Goal: Transaction & Acquisition: Book appointment/travel/reservation

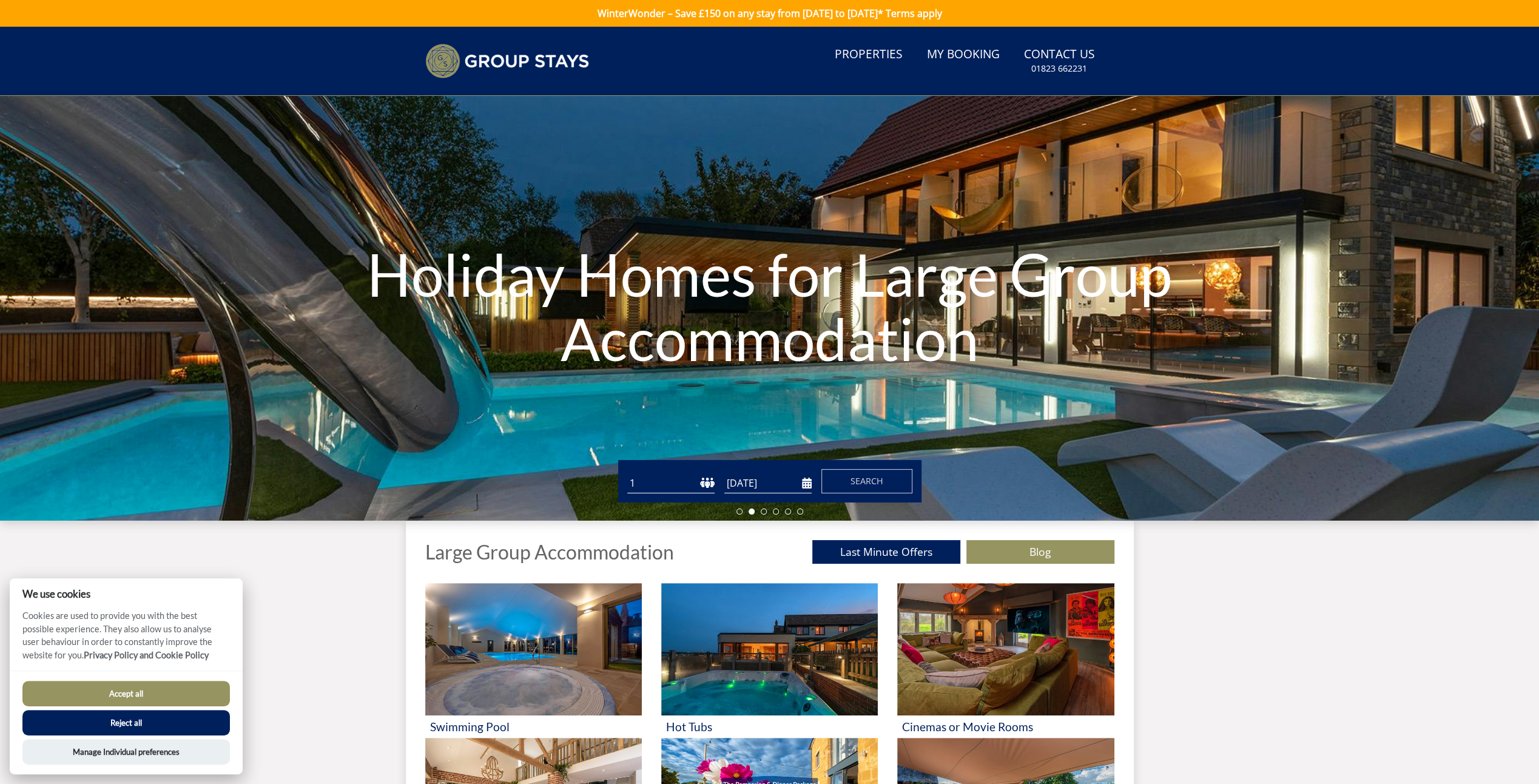
click at [198, 711] on button "Reject all" at bounding box center [126, 722] width 207 height 25
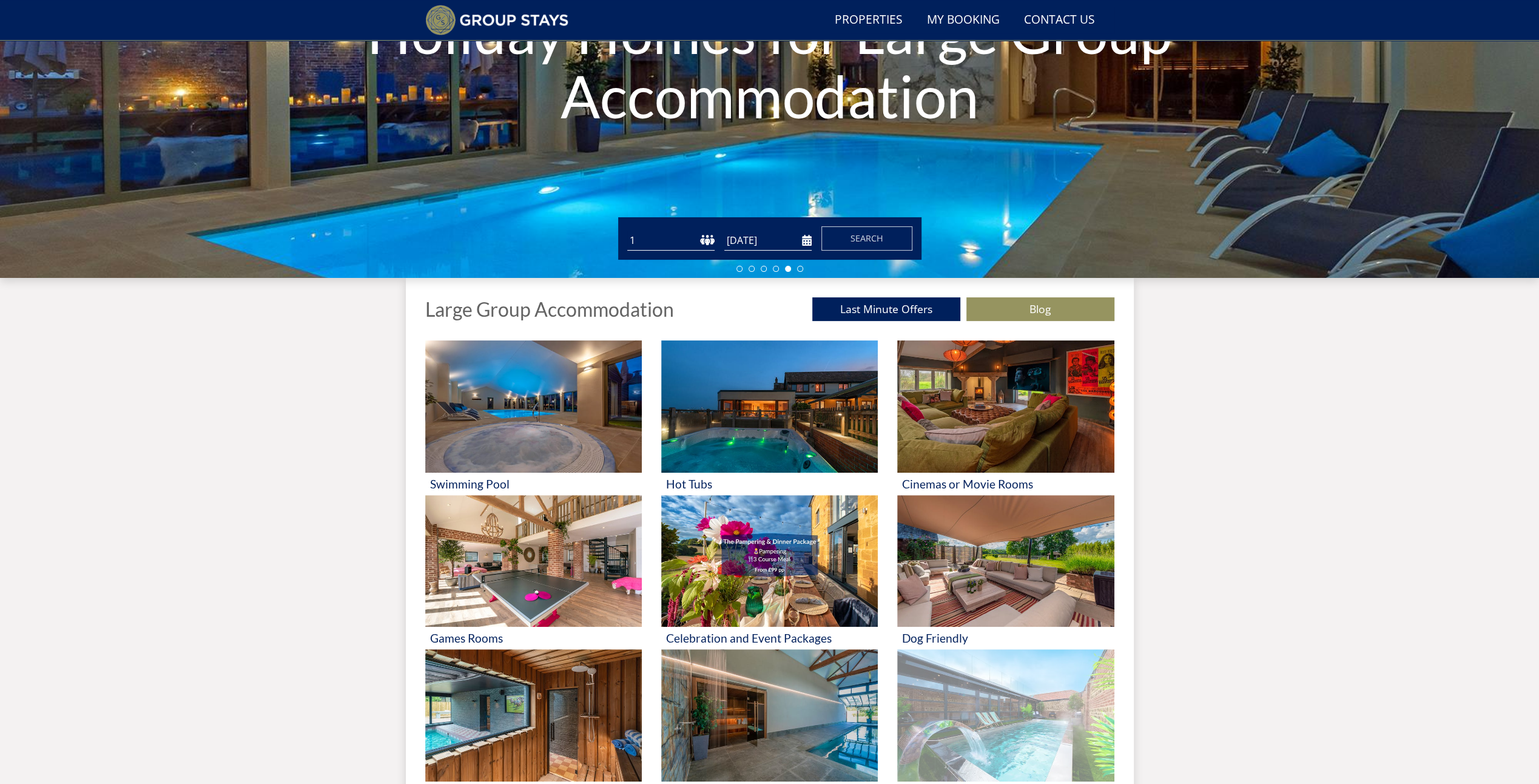
scroll to position [214, 0]
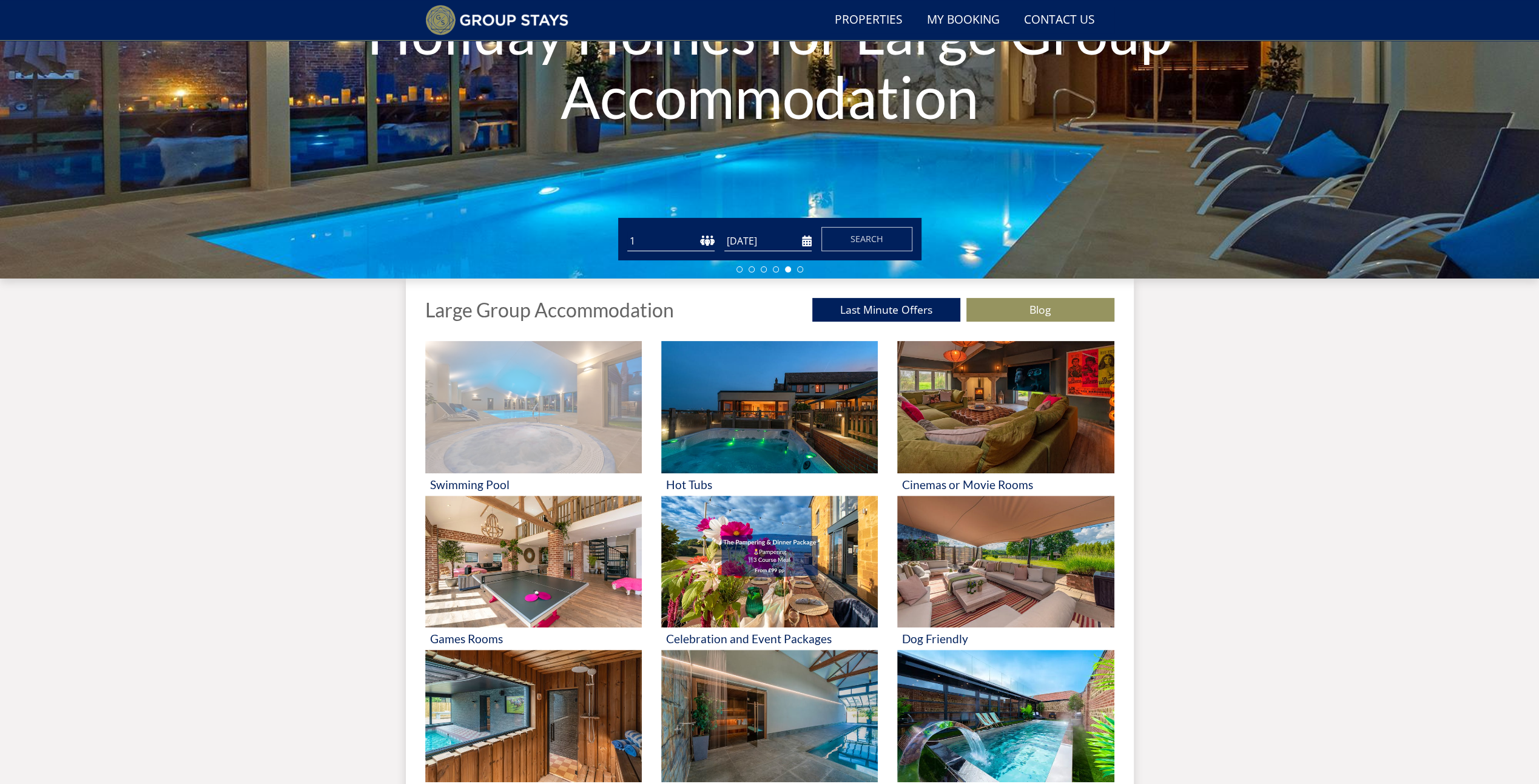
click at [526, 446] on img at bounding box center [533, 407] width 216 height 132
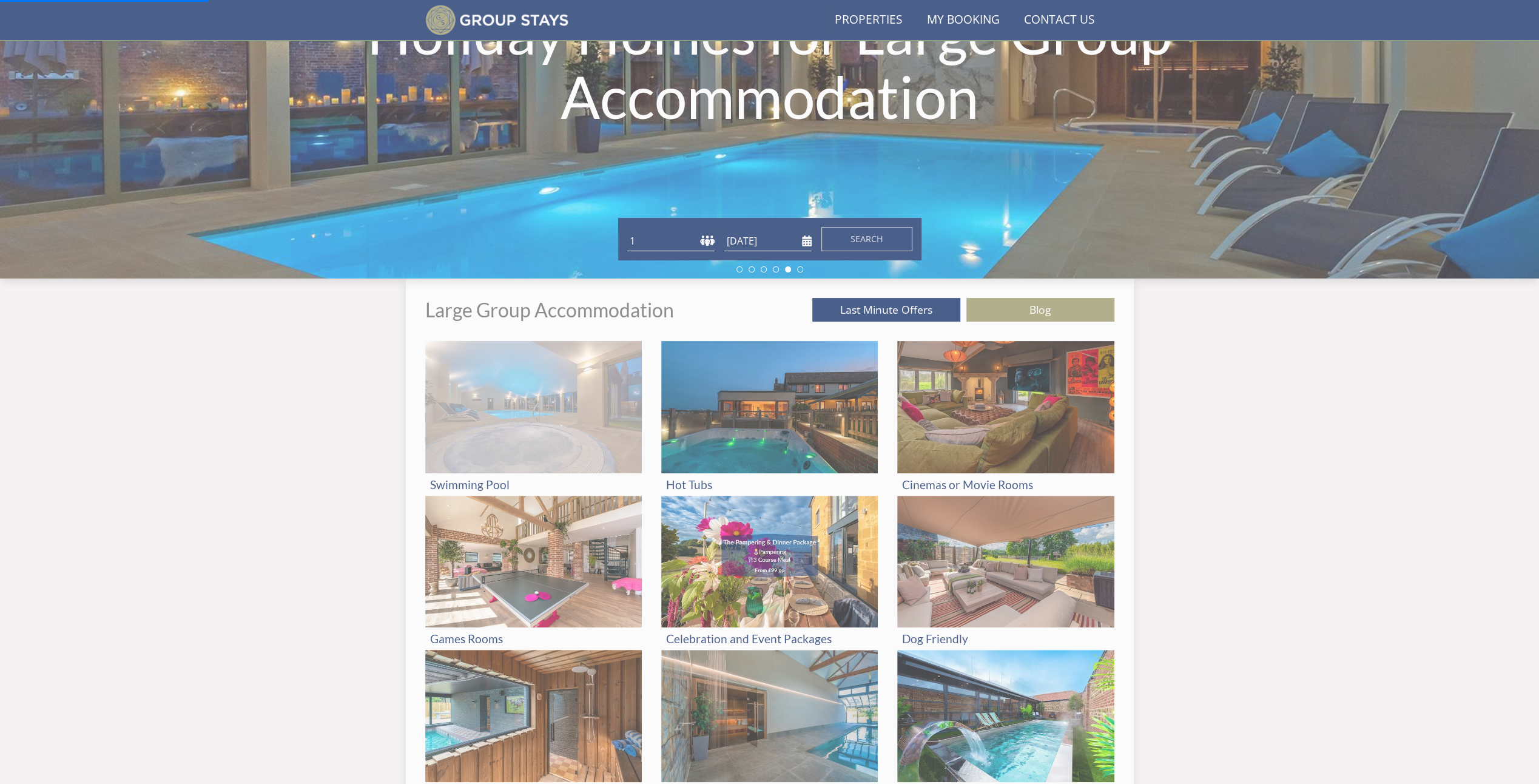
click at [495, 479] on h3 "Swimming Pool" at bounding box center [533, 484] width 207 height 13
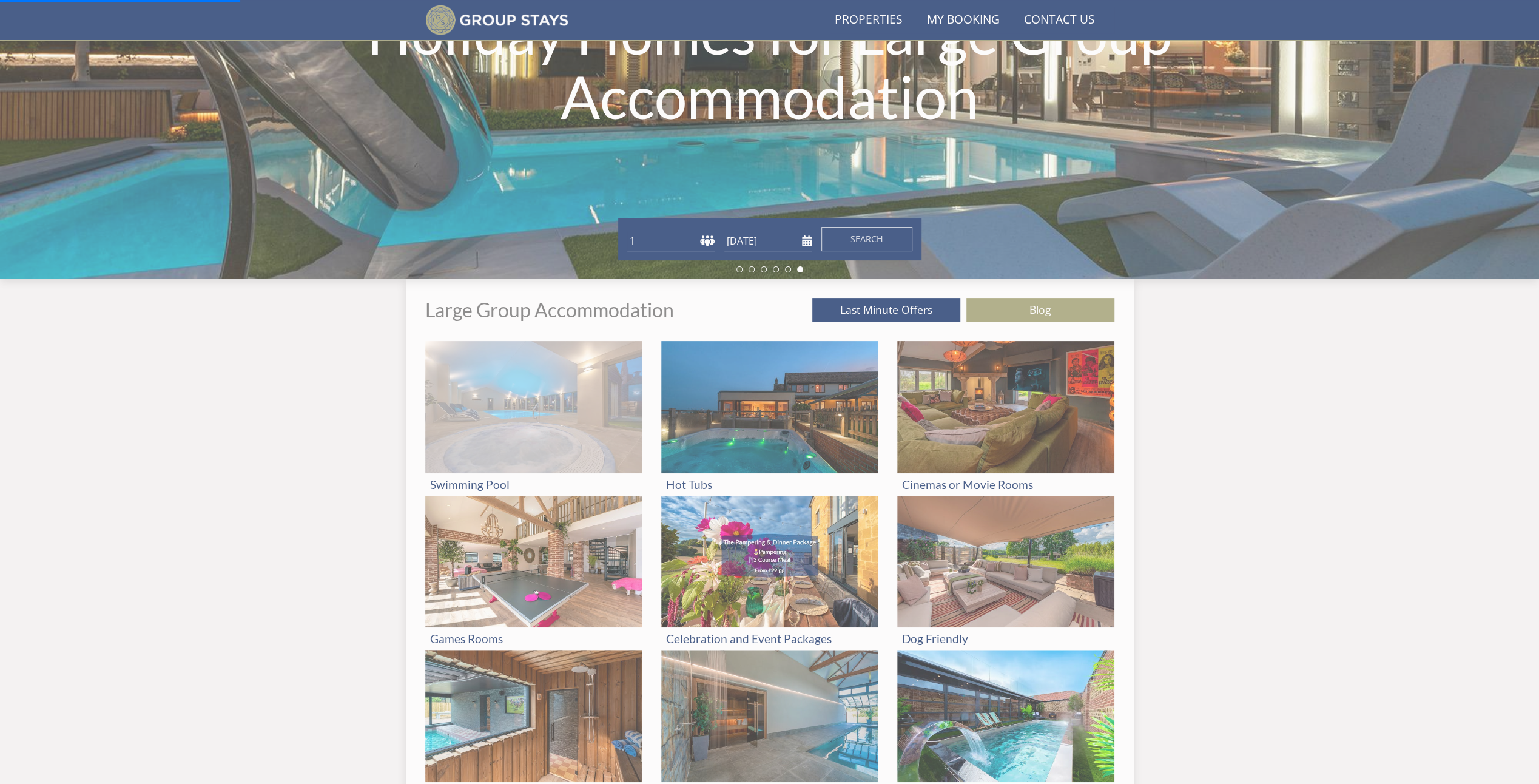
click at [587, 426] on img at bounding box center [533, 407] width 216 height 132
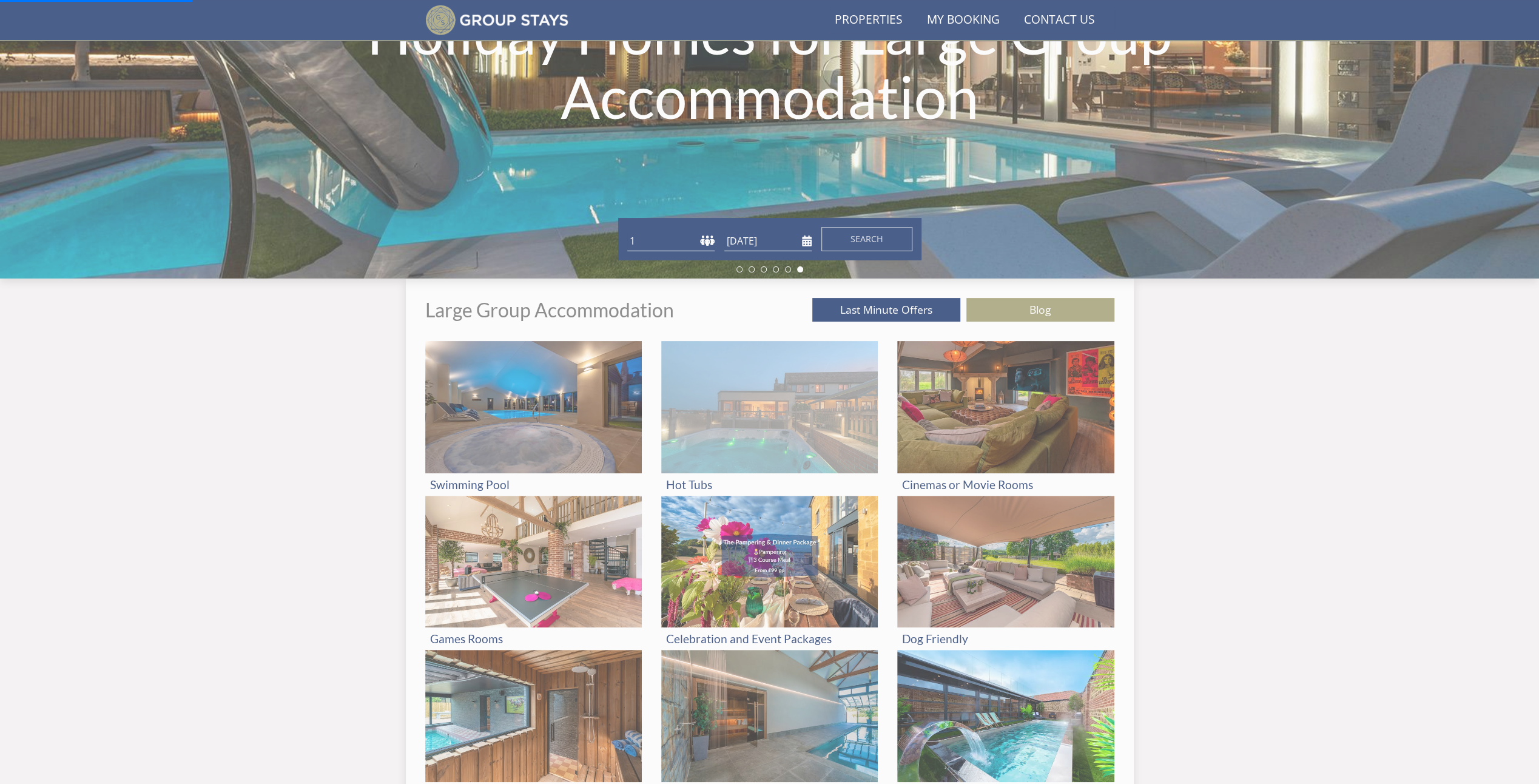
click at [699, 473] on div "Hot Tubs" at bounding box center [769, 484] width 216 height 23
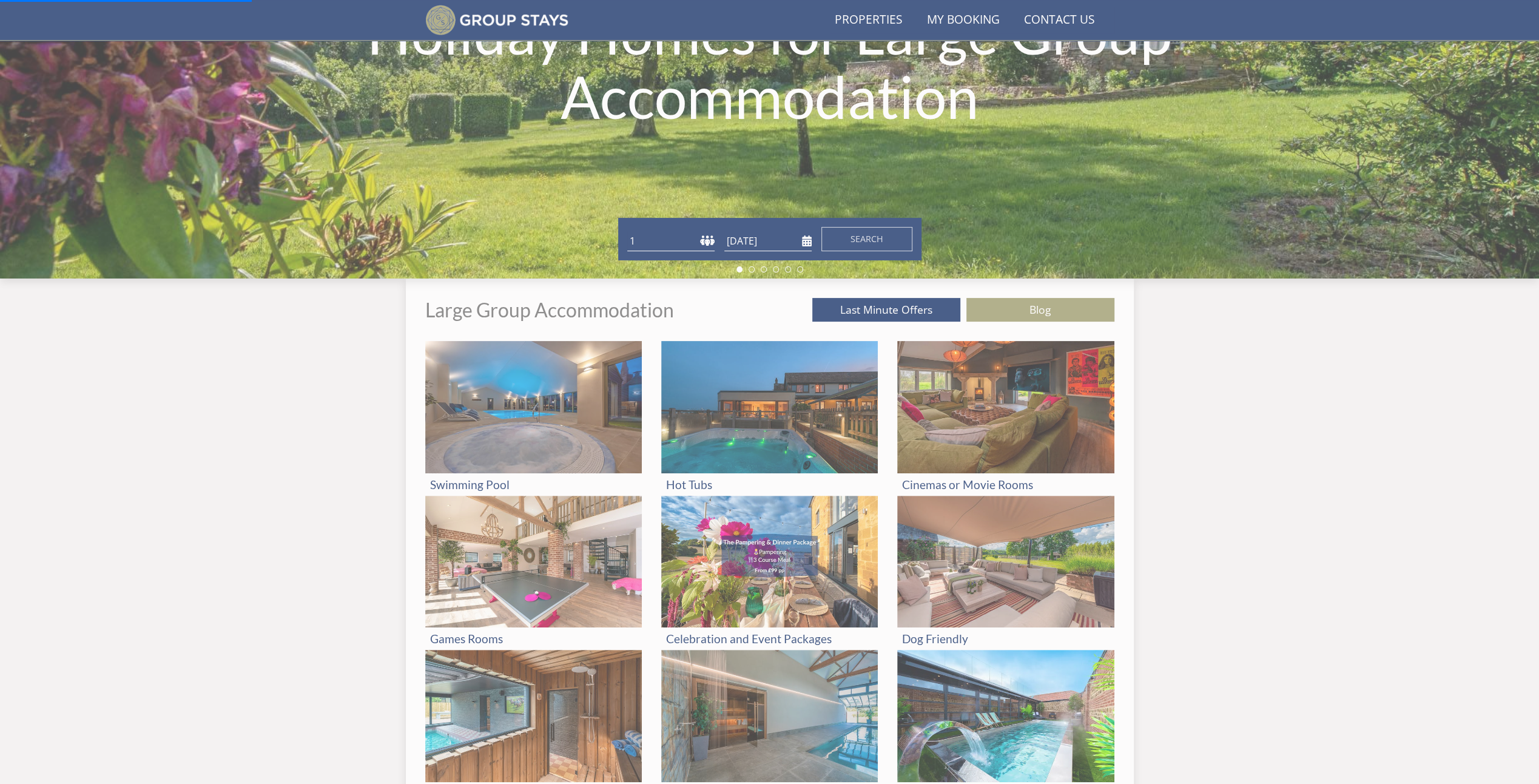
click at [701, 239] on select "1 2 3 4 5 6 7 8 9 10 11 12 13 14 15 16 17 18 19 20 21 22 23 24 25 26 27 28 29 3…" at bounding box center [670, 241] width 87 height 20
select select "12"
click at [627, 231] on select "1 2 3 4 5 6 7 8 9 10 11 12 13 14 15 16 17 18 19 20 21 22 23 24 25 26 27 28 29 3…" at bounding box center [670, 241] width 87 height 20
click at [802, 246] on input "[DATE]" at bounding box center [768, 241] width 87 height 20
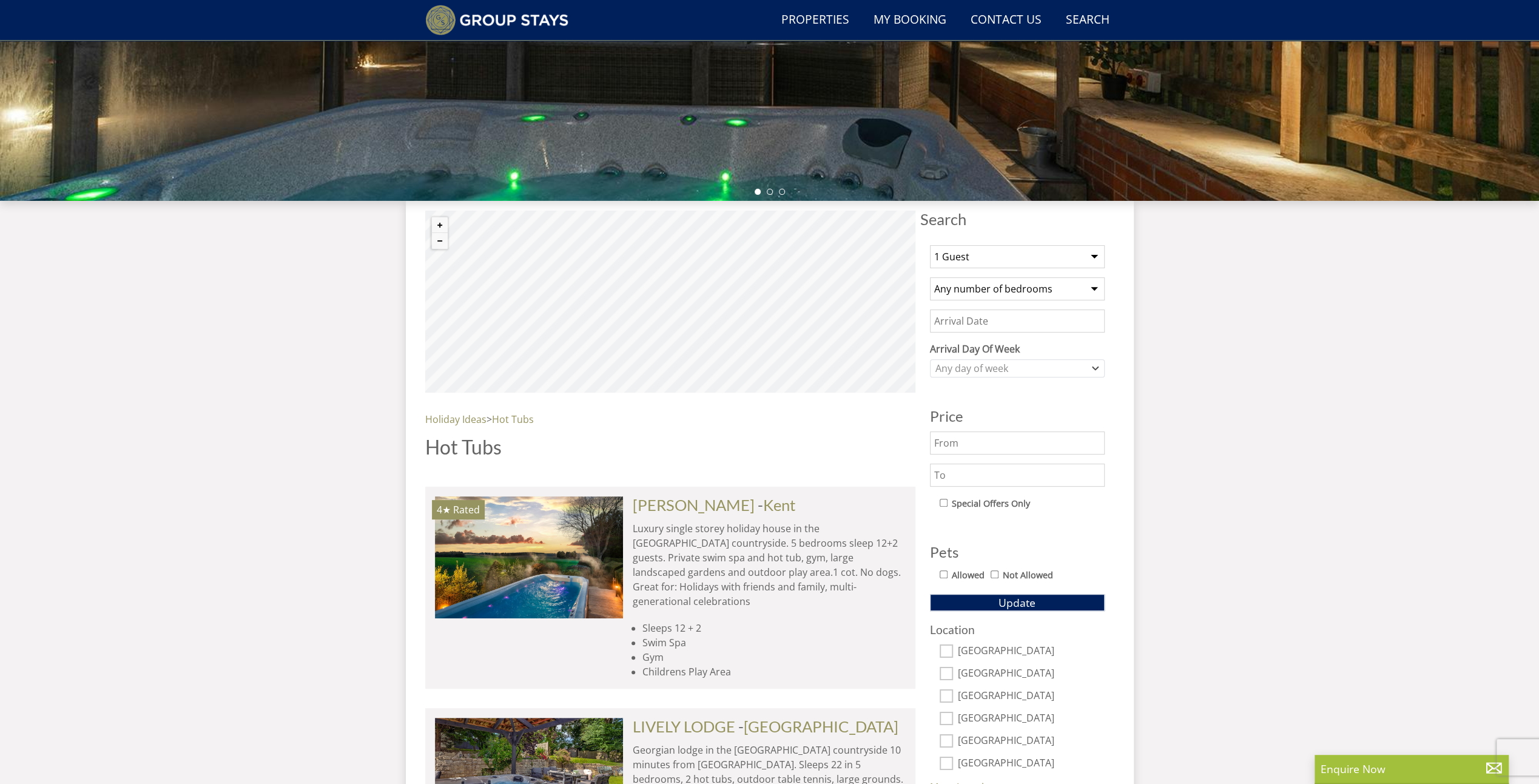
scroll to position [291, 0]
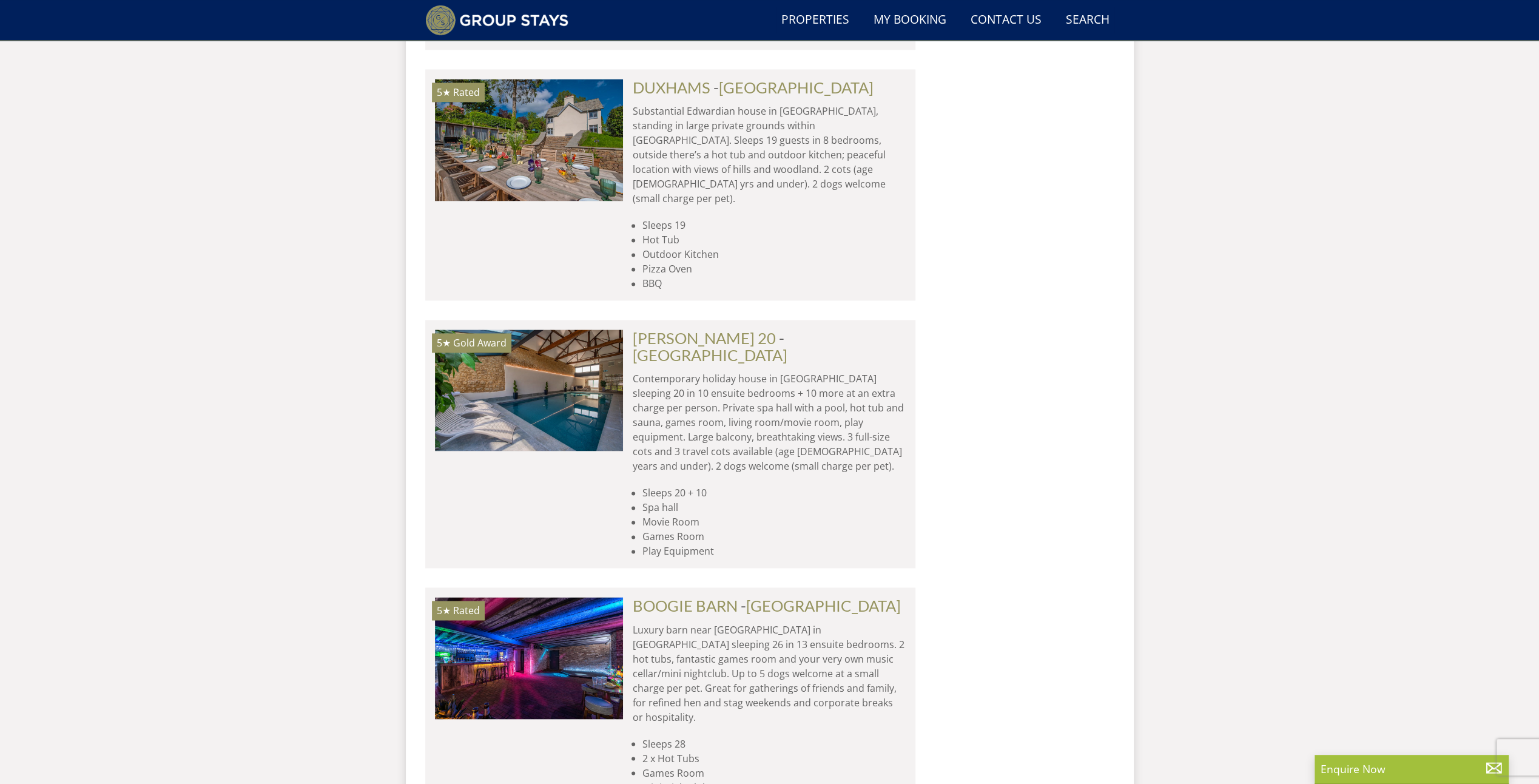
scroll to position [1684, 0]
click at [718, 596] on link "BOOGIE BARN" at bounding box center [685, 605] width 105 height 18
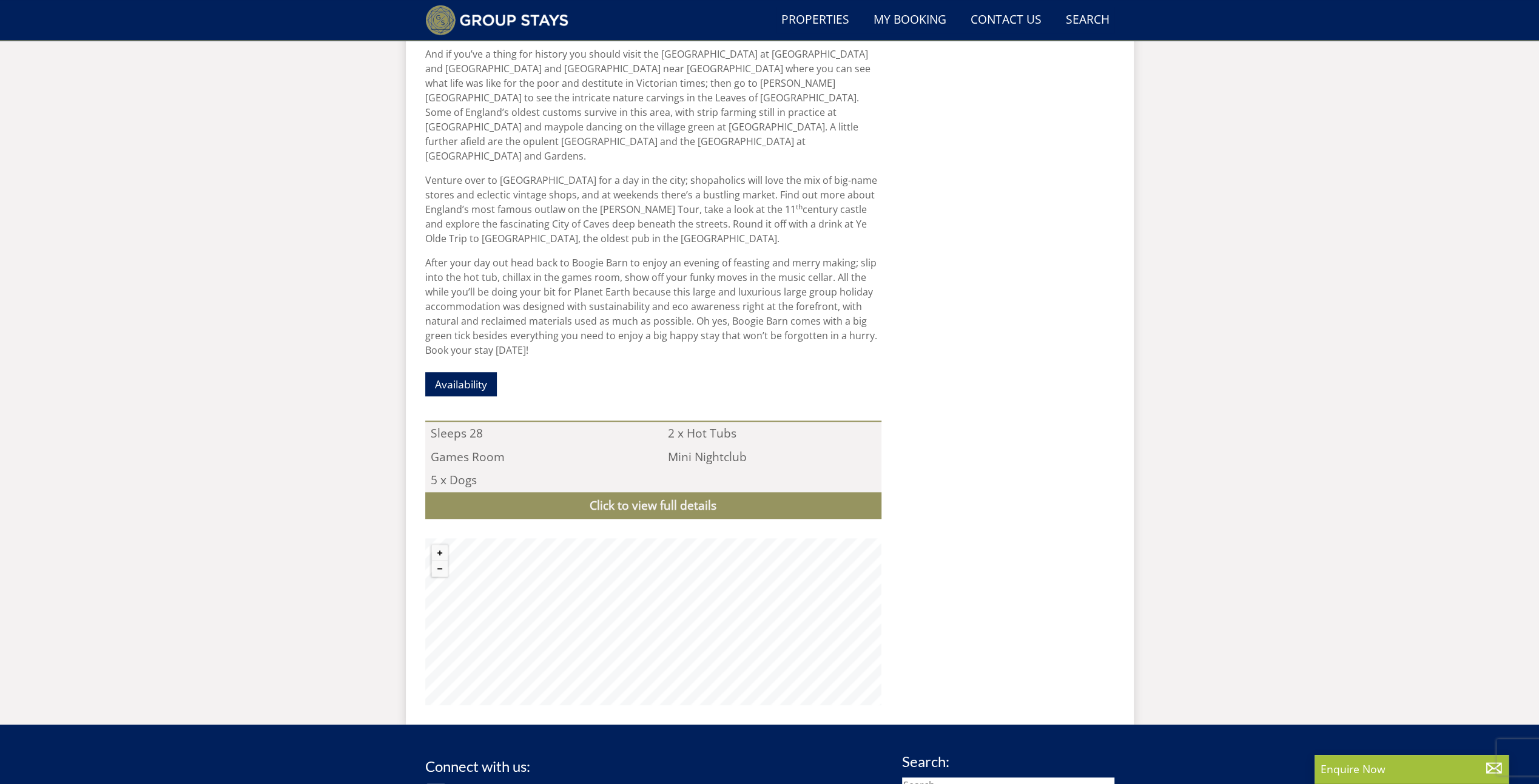
scroll to position [941, 0]
click at [685, 491] on link "Click to view full details" at bounding box center [654, 505] width 456 height 27
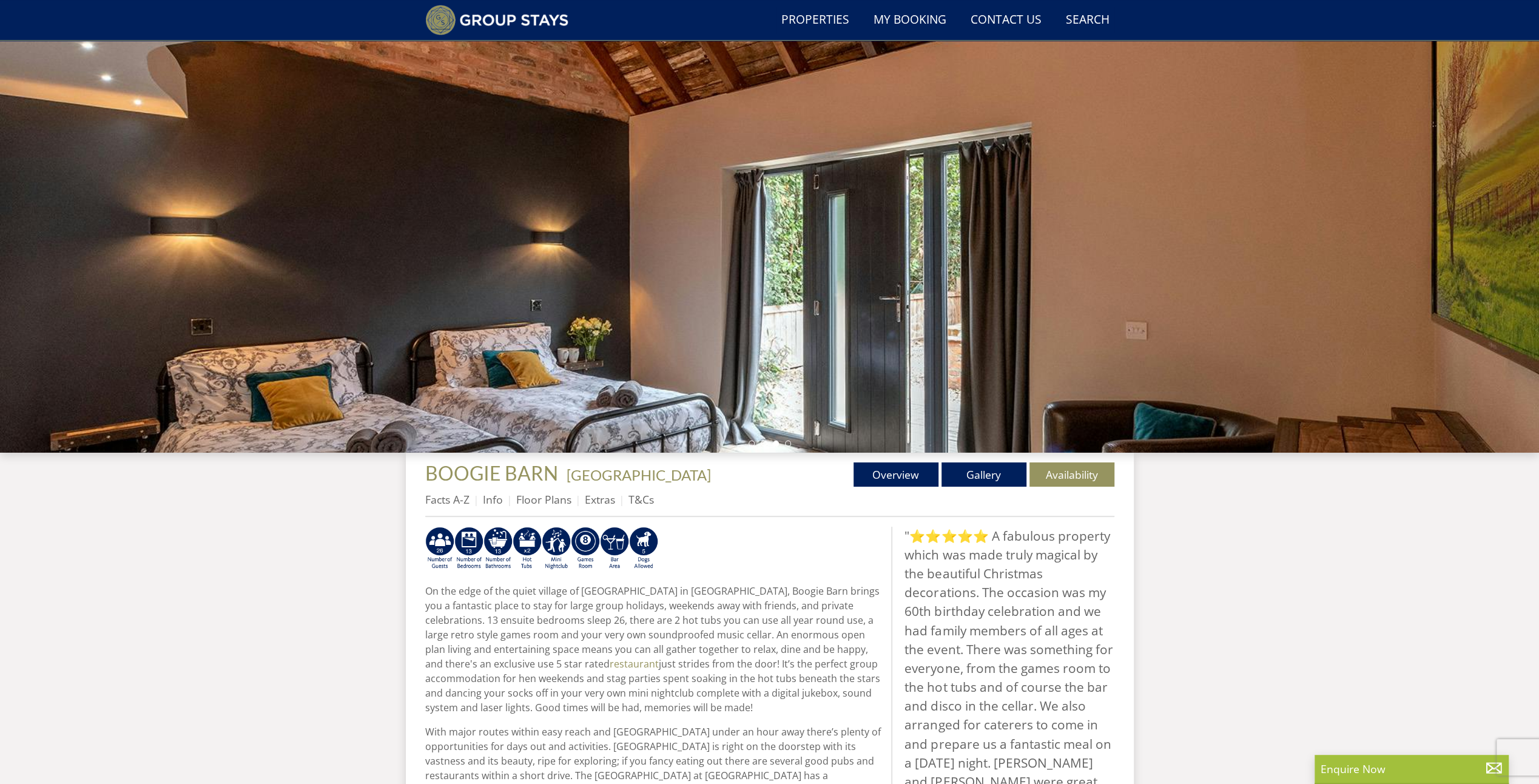
scroll to position [39, 0]
click at [993, 469] on link "Gallery" at bounding box center [984, 475] width 85 height 25
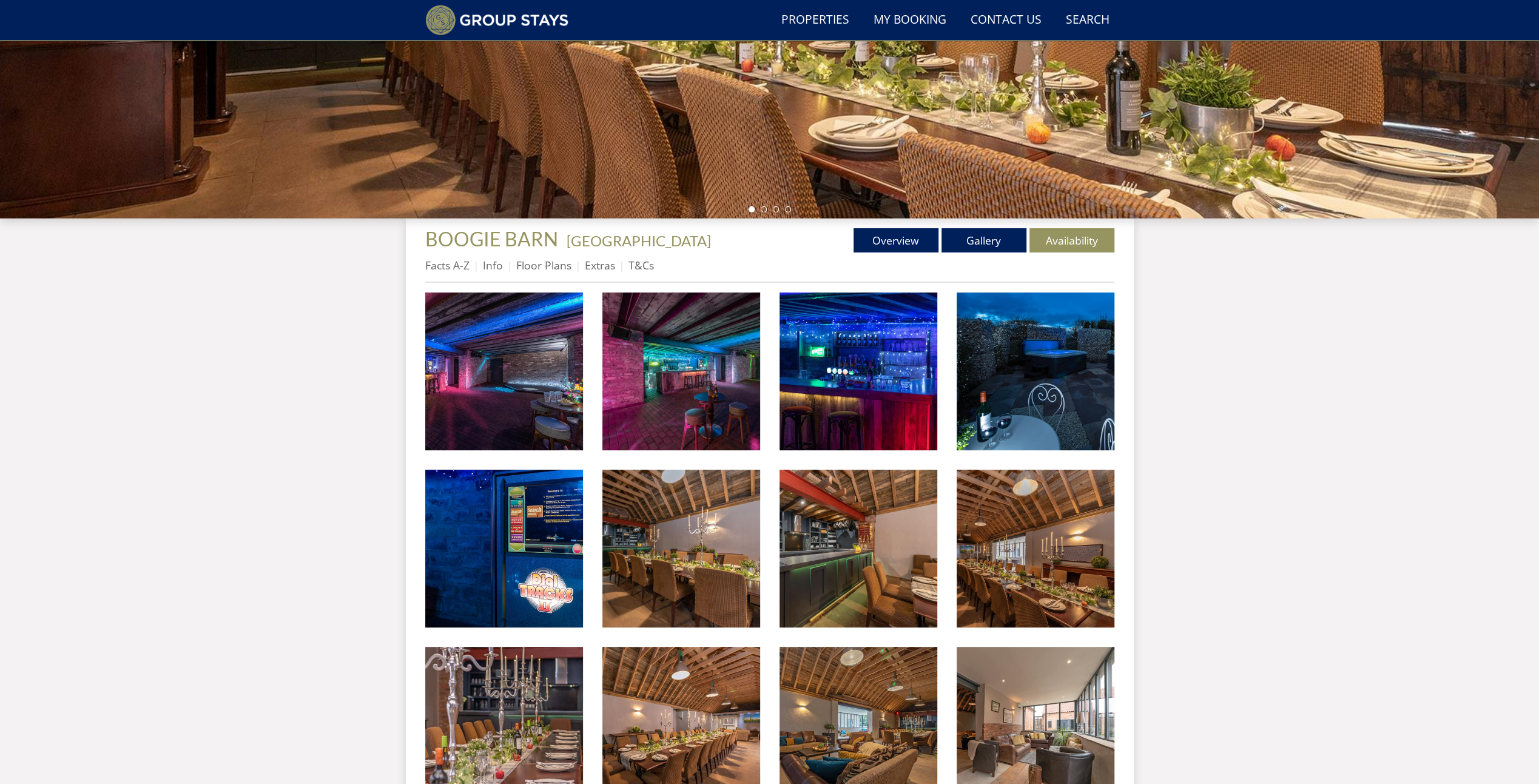
scroll to position [274, 0]
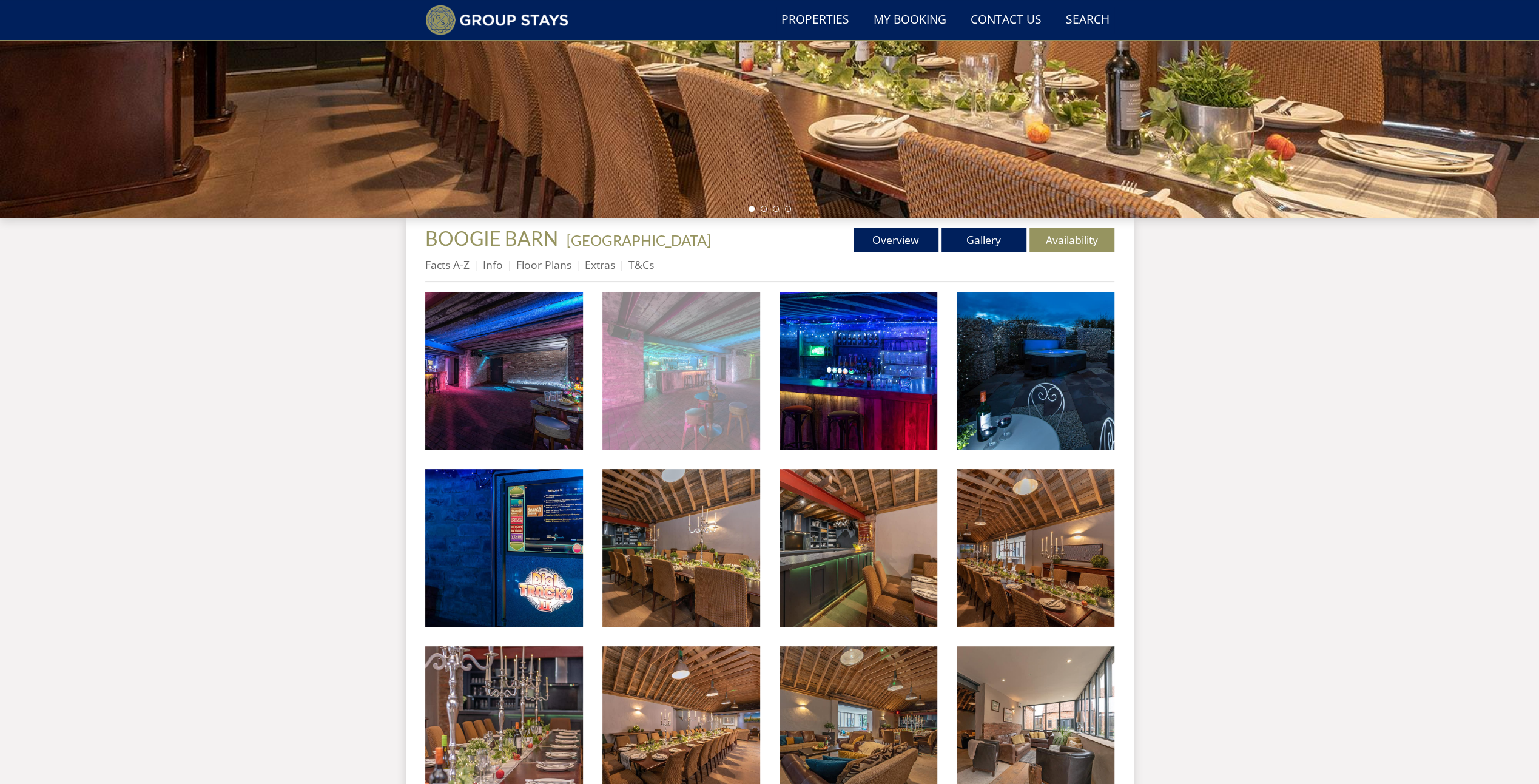
click at [717, 398] on img at bounding box center [681, 371] width 158 height 158
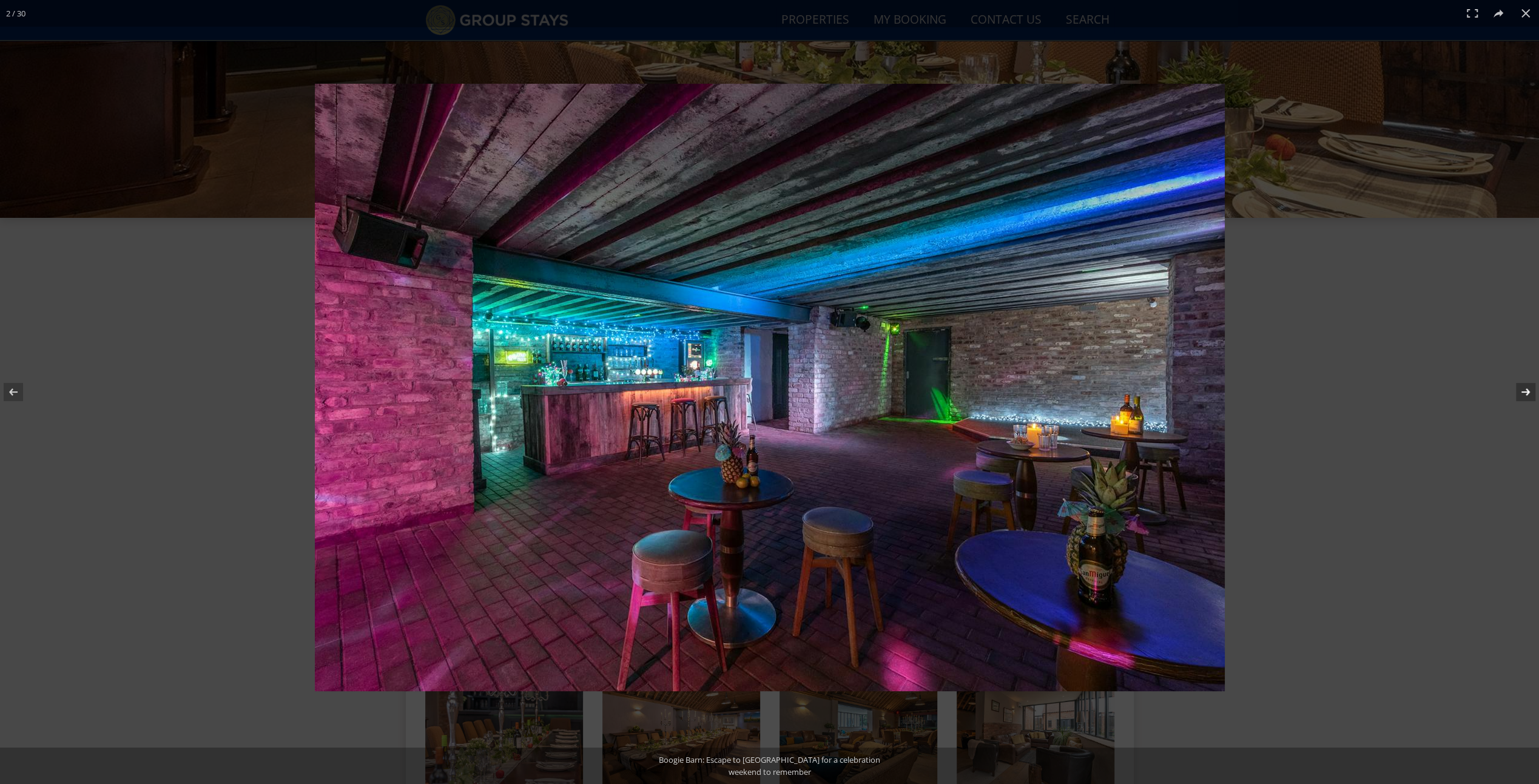
click at [1522, 395] on button at bounding box center [1518, 392] width 43 height 61
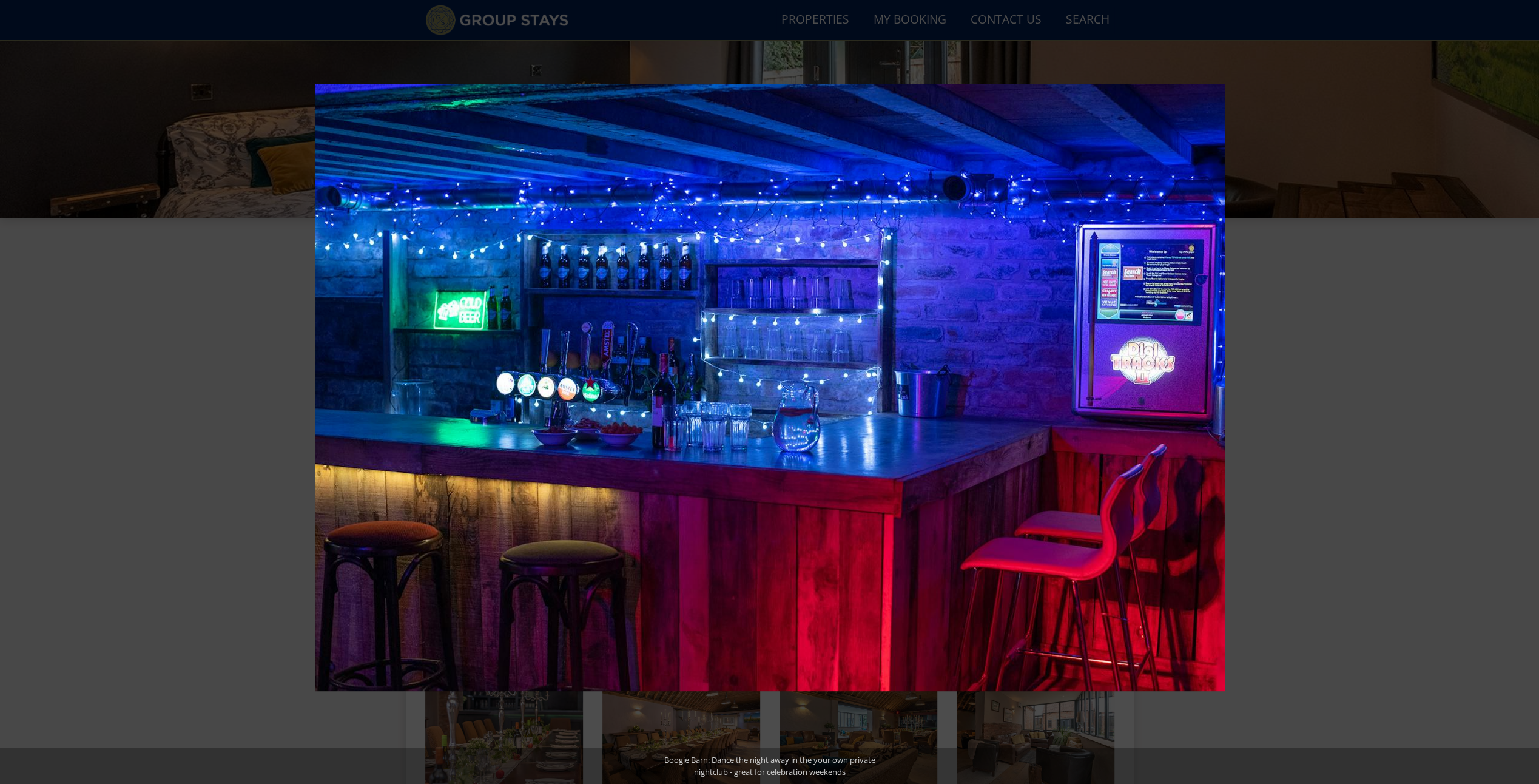
click at [1522, 395] on button at bounding box center [1518, 392] width 43 height 61
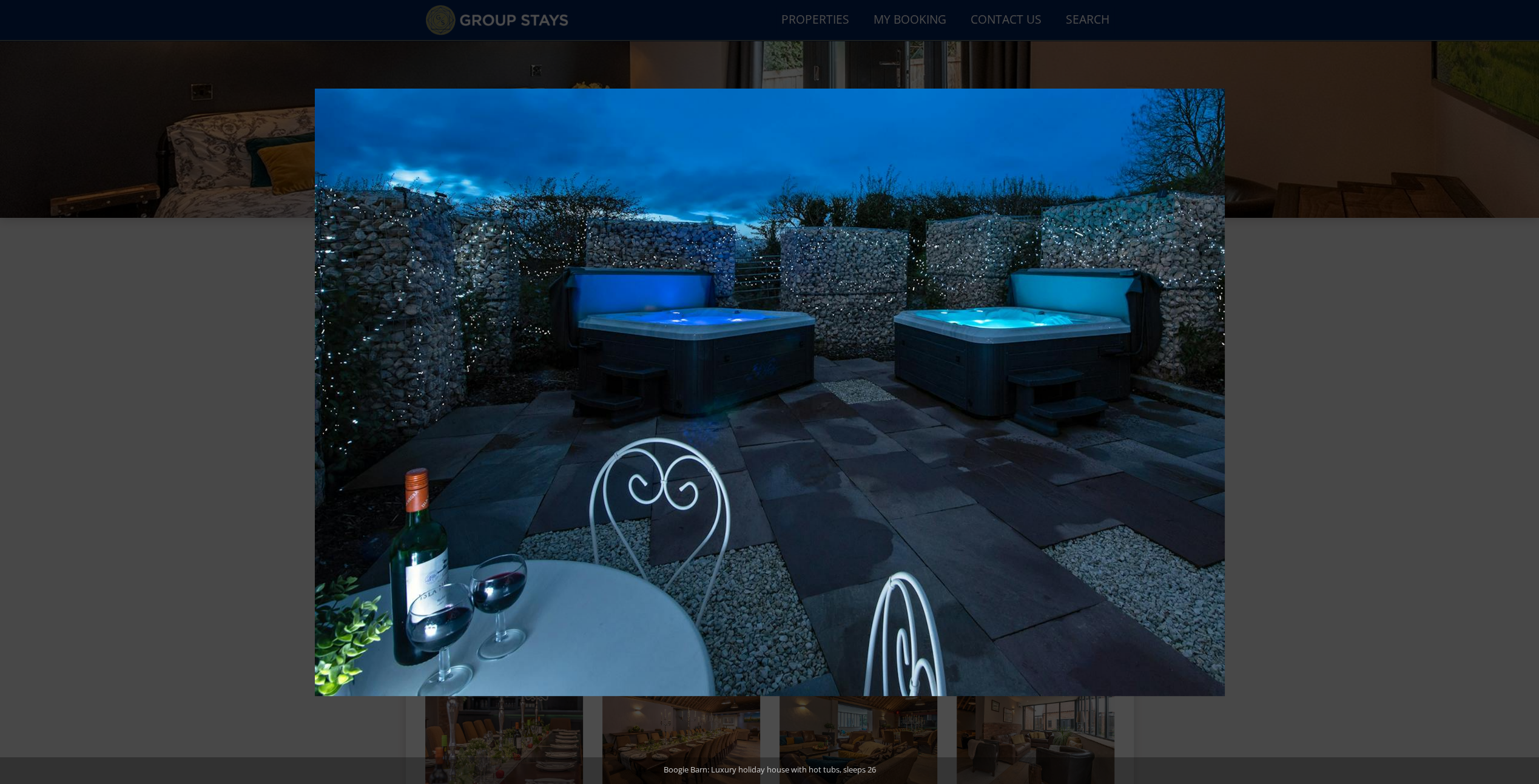
click at [1522, 395] on button at bounding box center [1518, 392] width 43 height 61
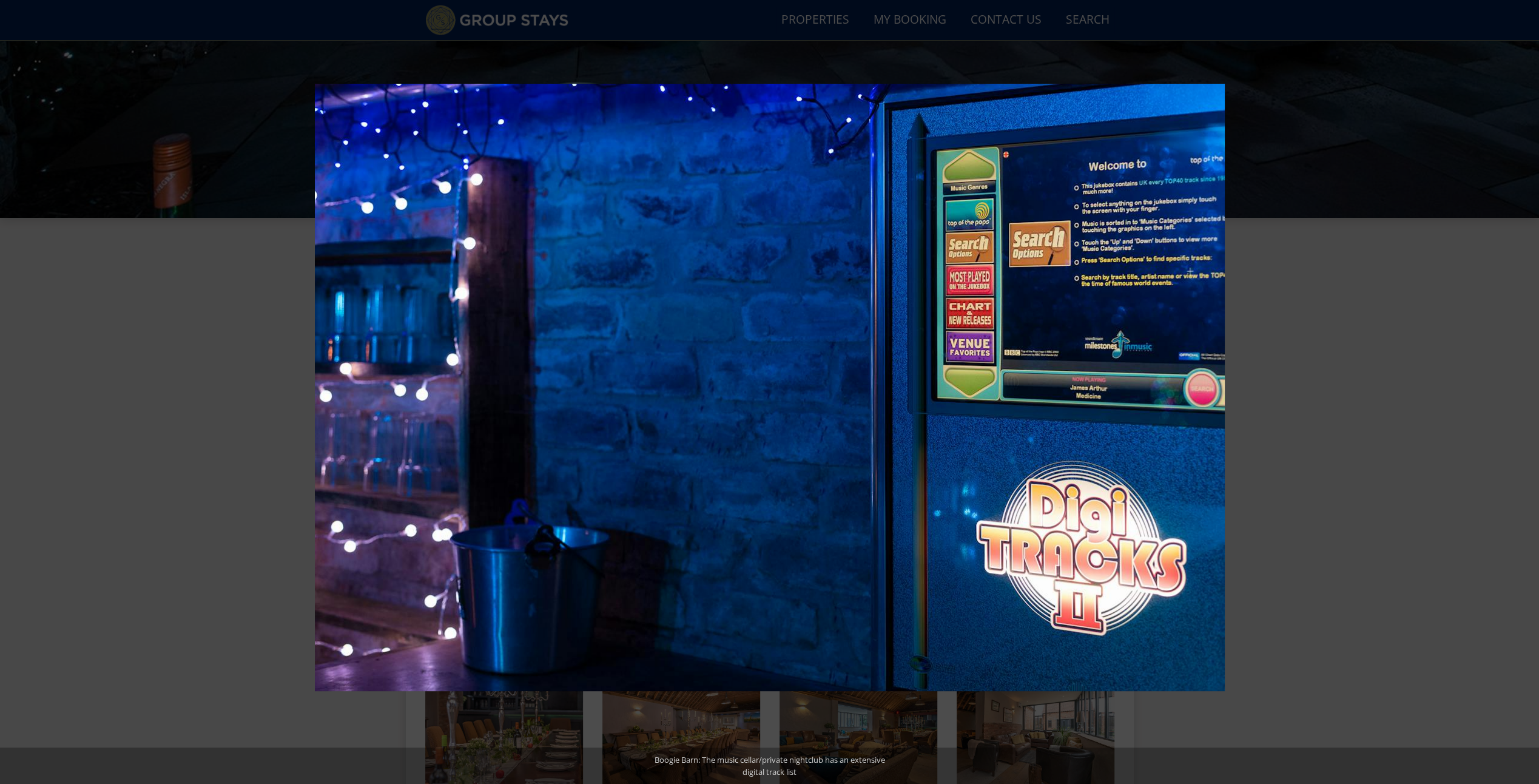
click at [1522, 395] on button at bounding box center [1518, 392] width 43 height 61
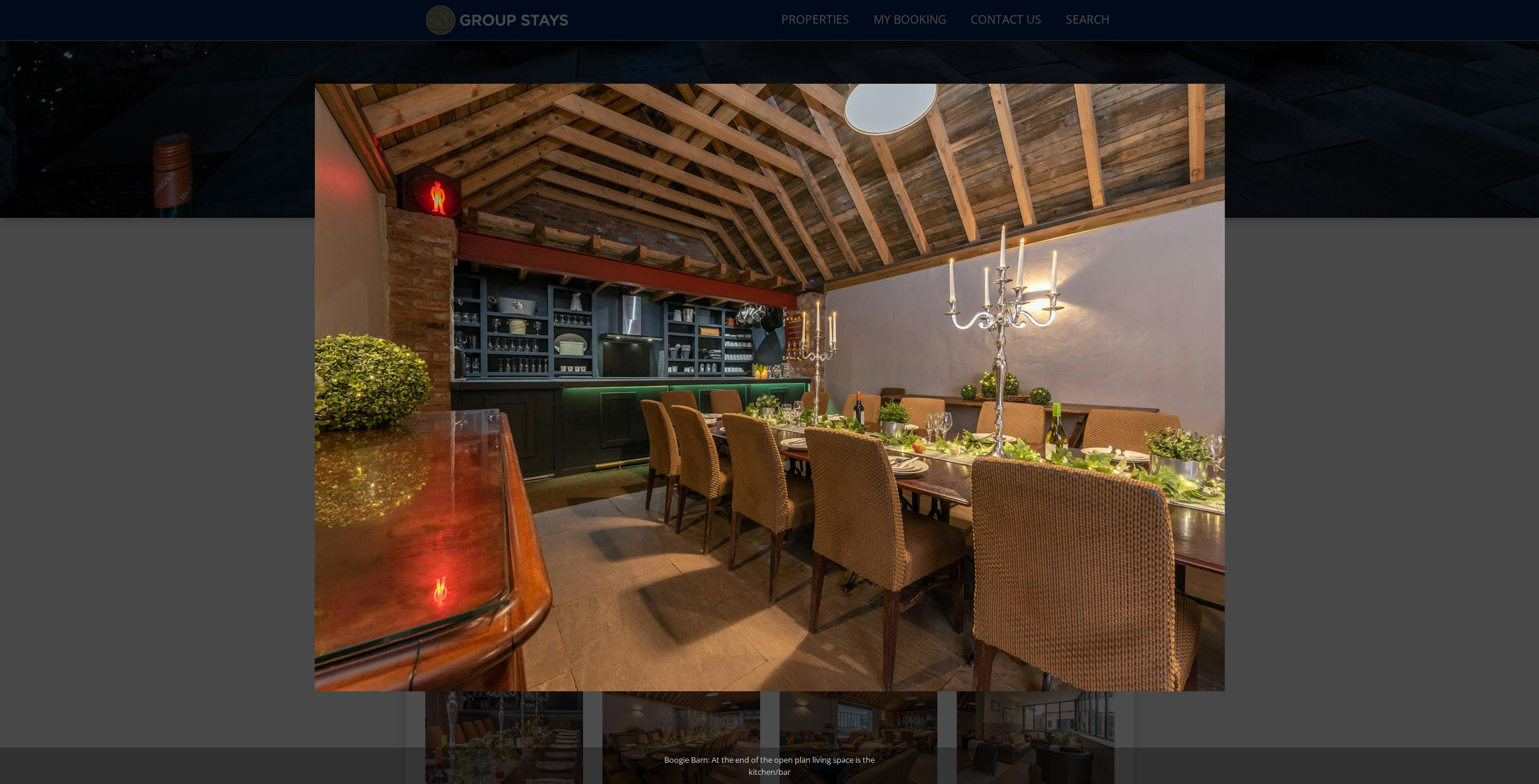
click at [1522, 395] on button at bounding box center [1518, 392] width 43 height 61
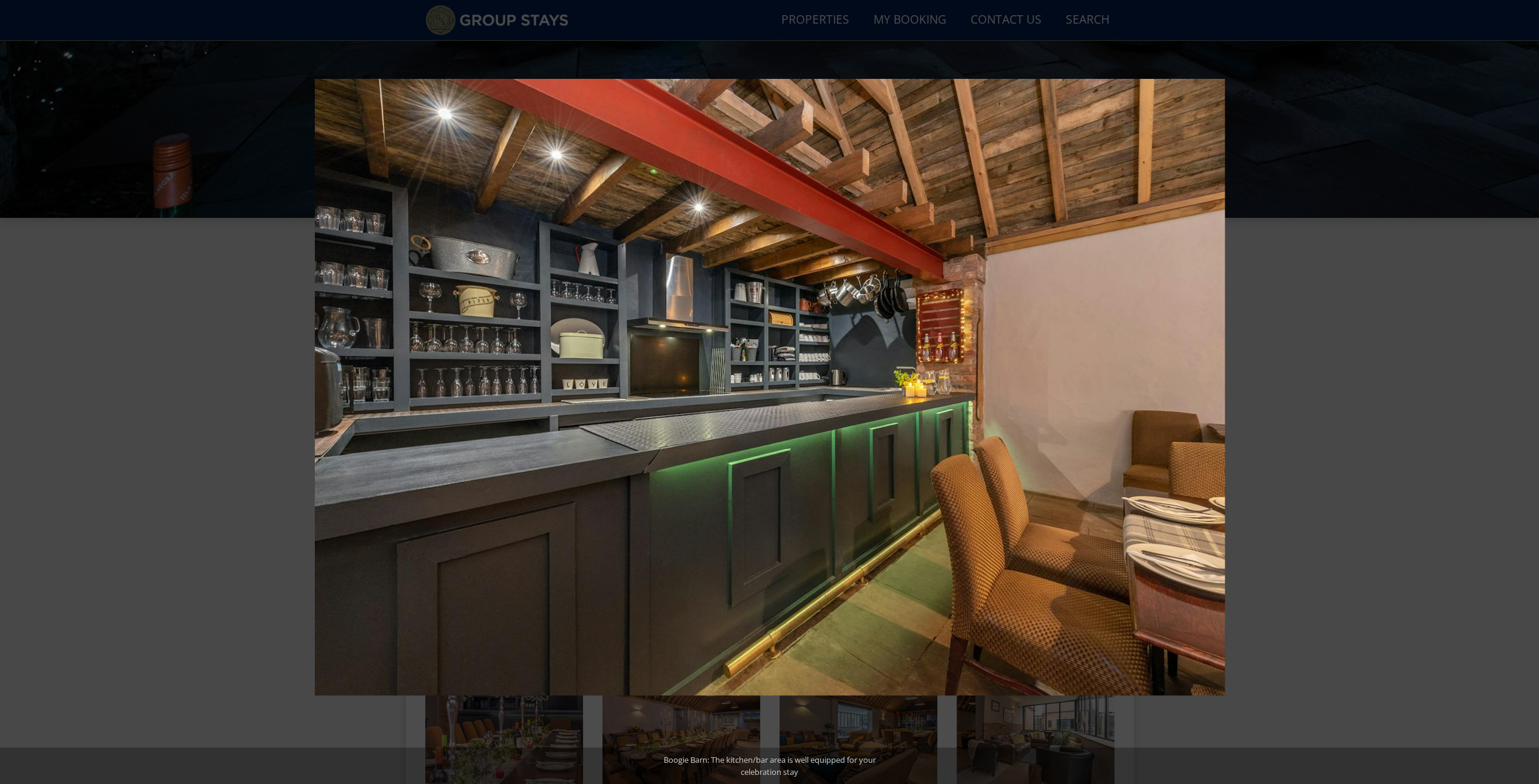
click at [1522, 395] on button at bounding box center [1518, 392] width 43 height 61
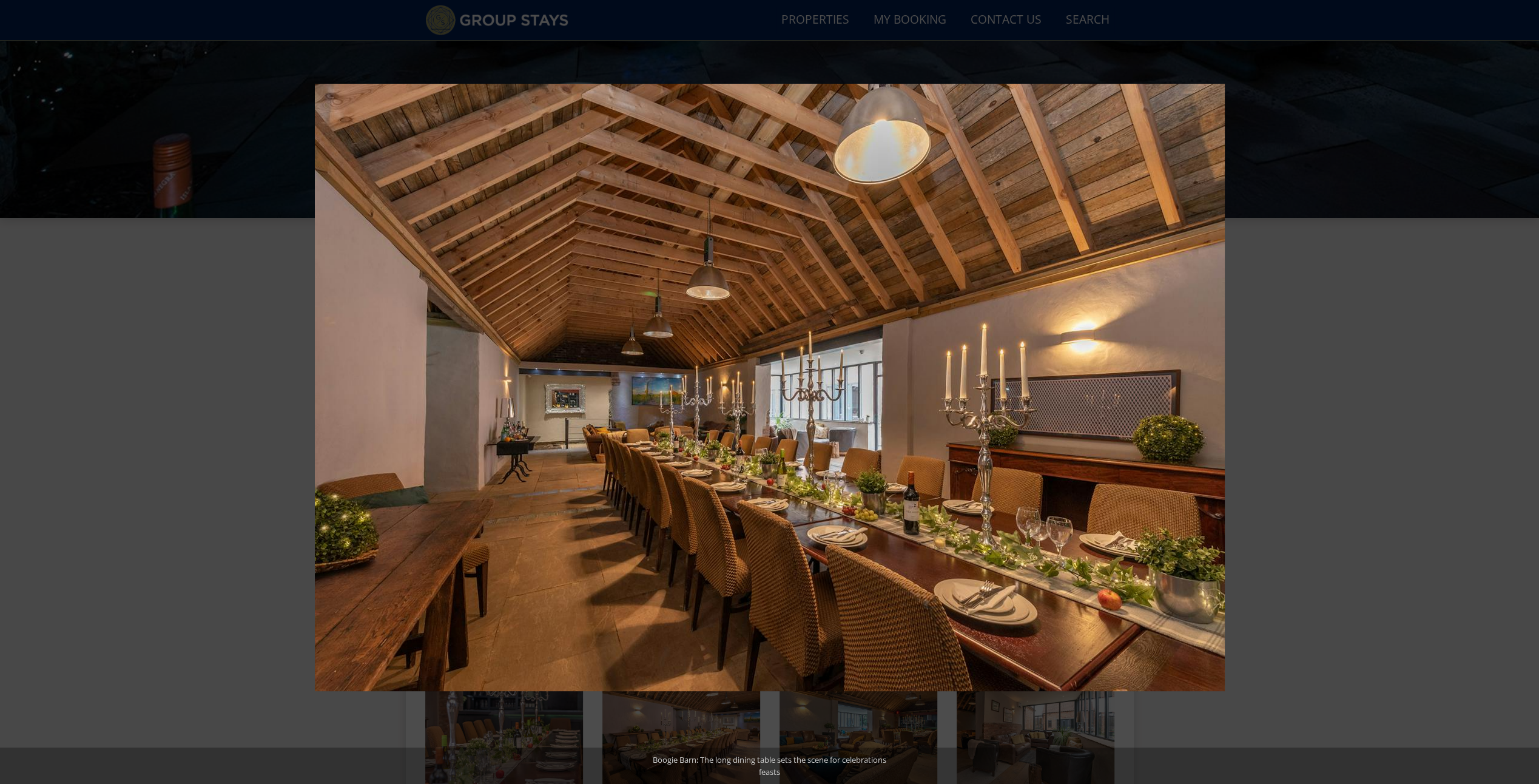
click at [1522, 395] on button at bounding box center [1518, 392] width 43 height 61
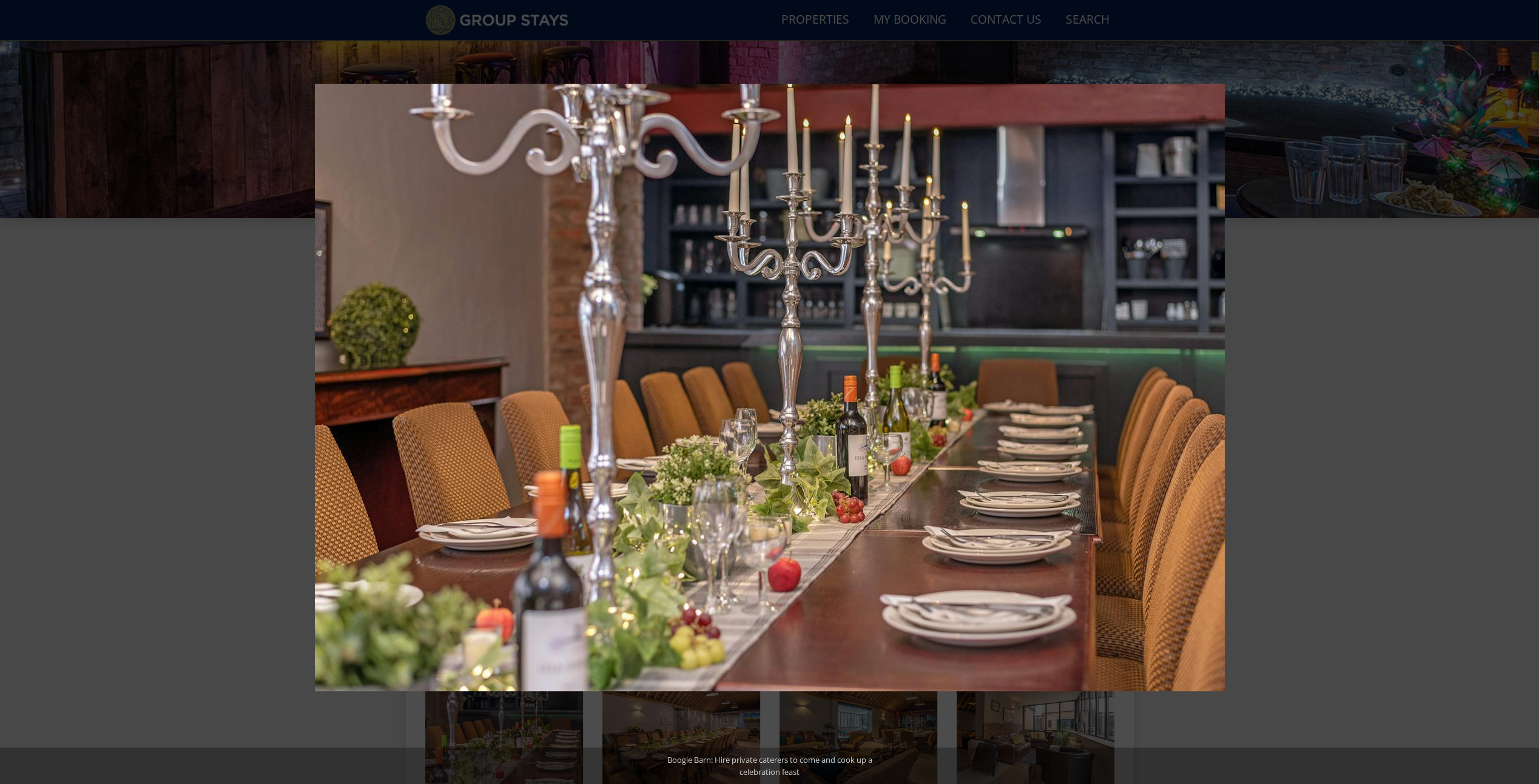
click at [1522, 395] on button at bounding box center [1518, 392] width 43 height 61
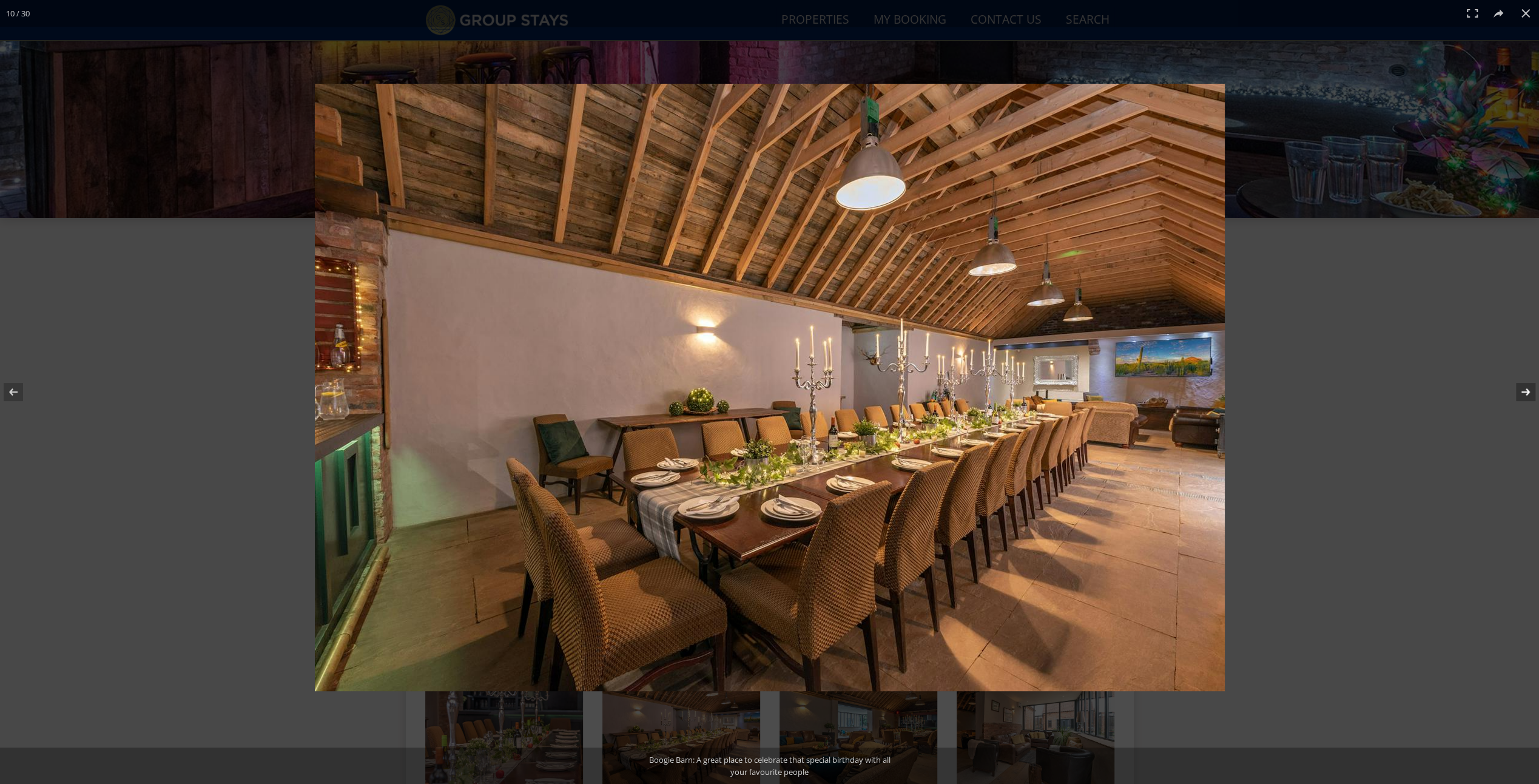
click at [1527, 393] on button at bounding box center [1518, 392] width 43 height 61
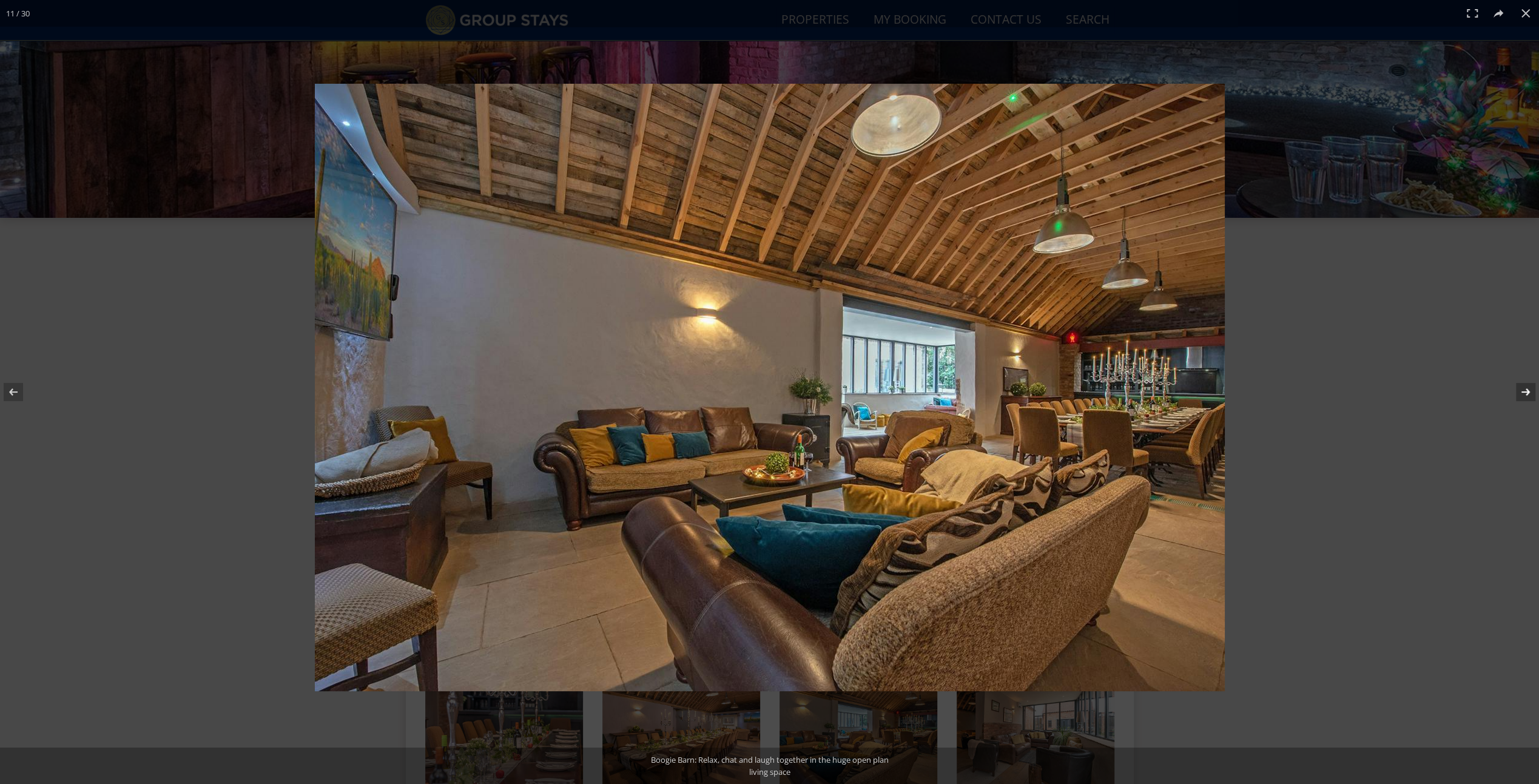
click at [1527, 394] on button at bounding box center [1518, 392] width 43 height 61
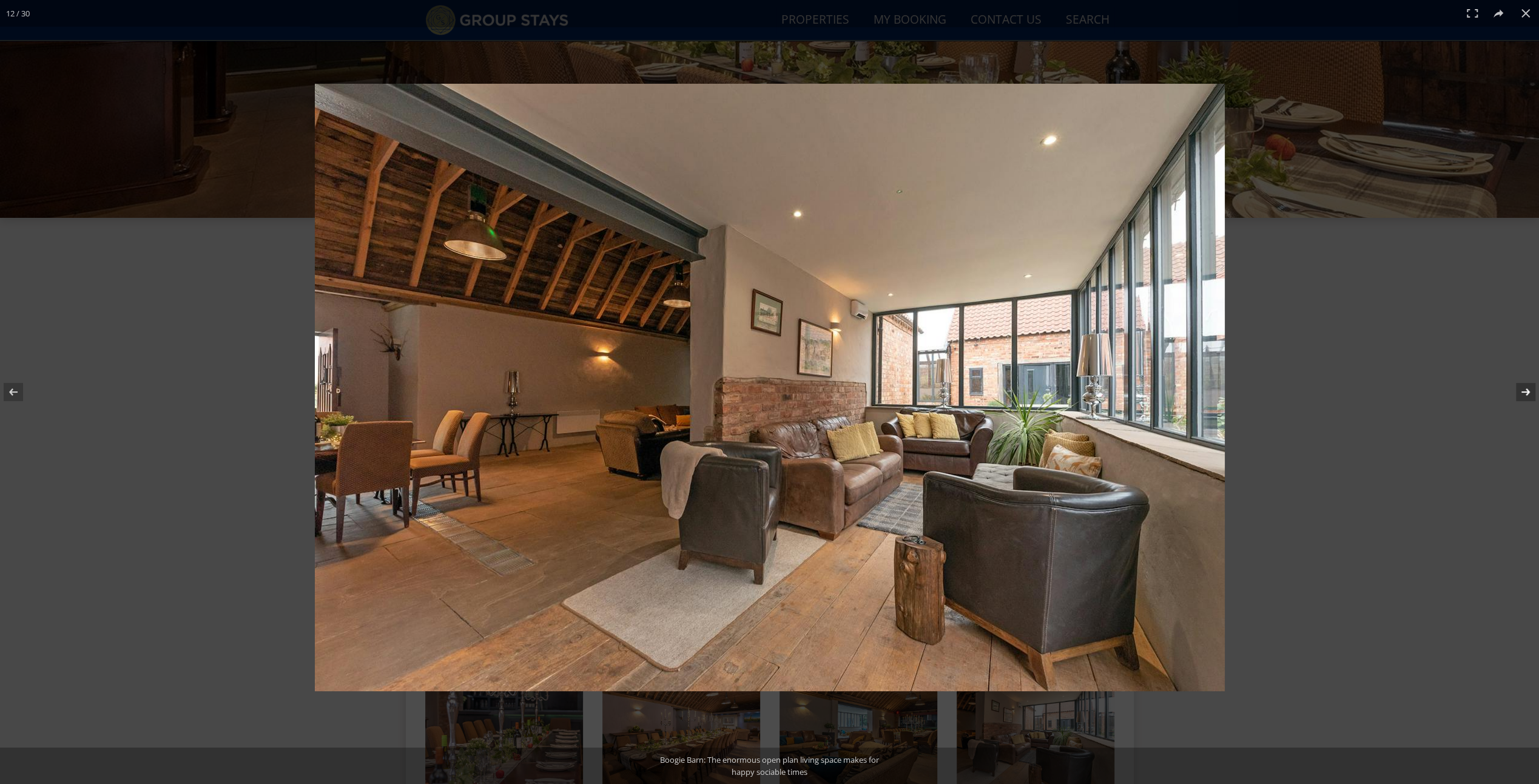
click at [1527, 394] on button at bounding box center [1518, 392] width 43 height 61
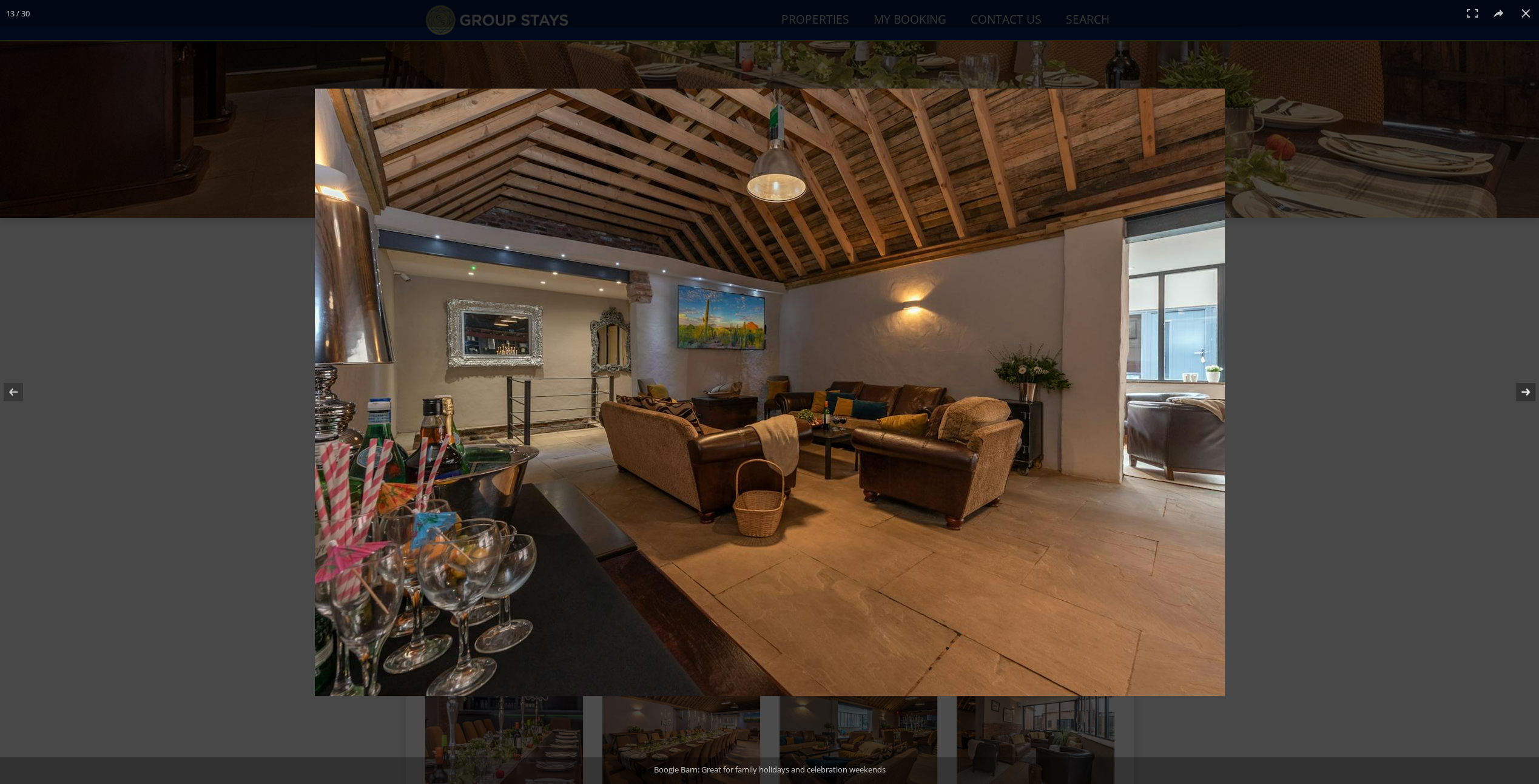
click at [1527, 394] on button at bounding box center [1518, 392] width 43 height 61
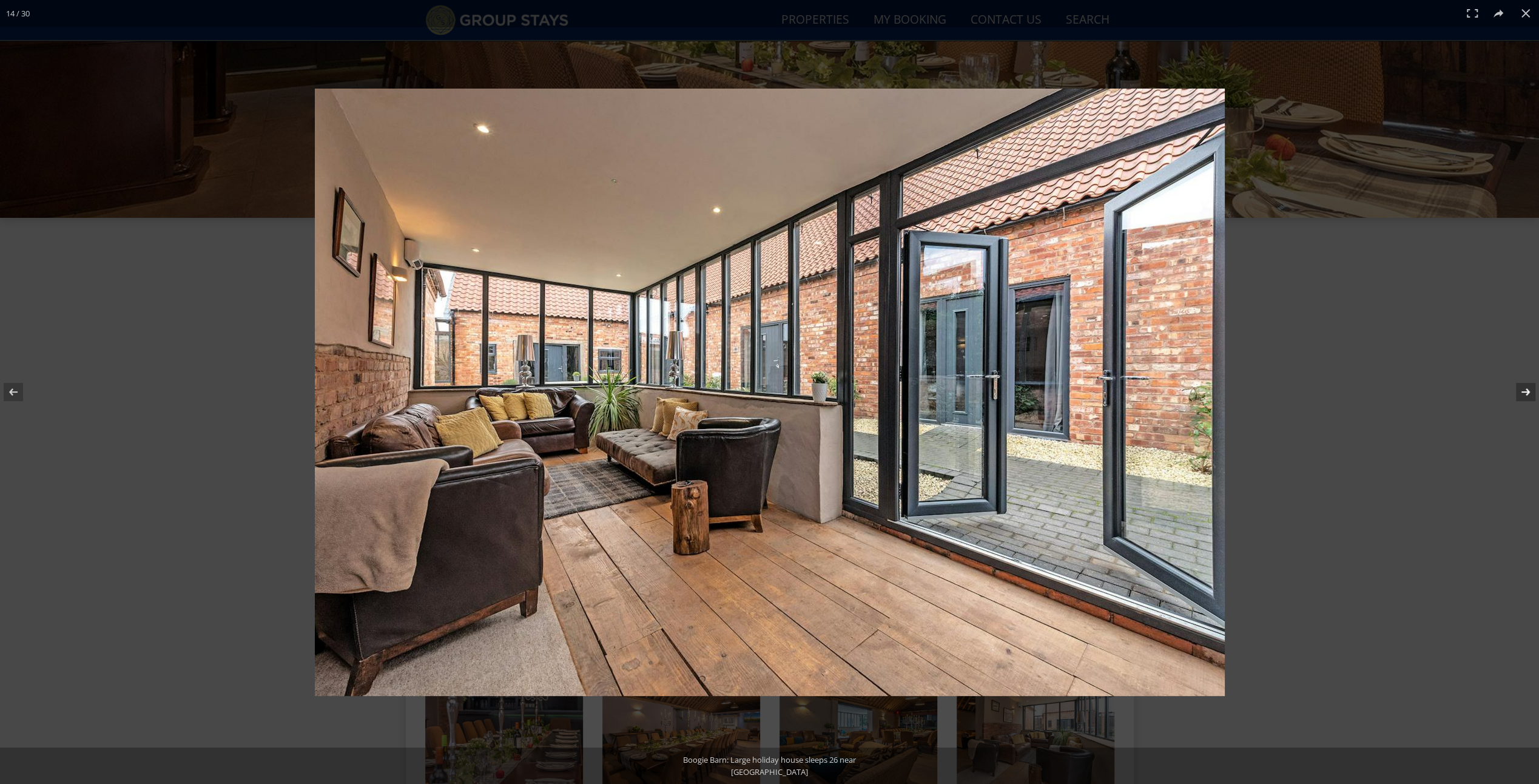
click at [1527, 394] on button at bounding box center [1518, 392] width 43 height 61
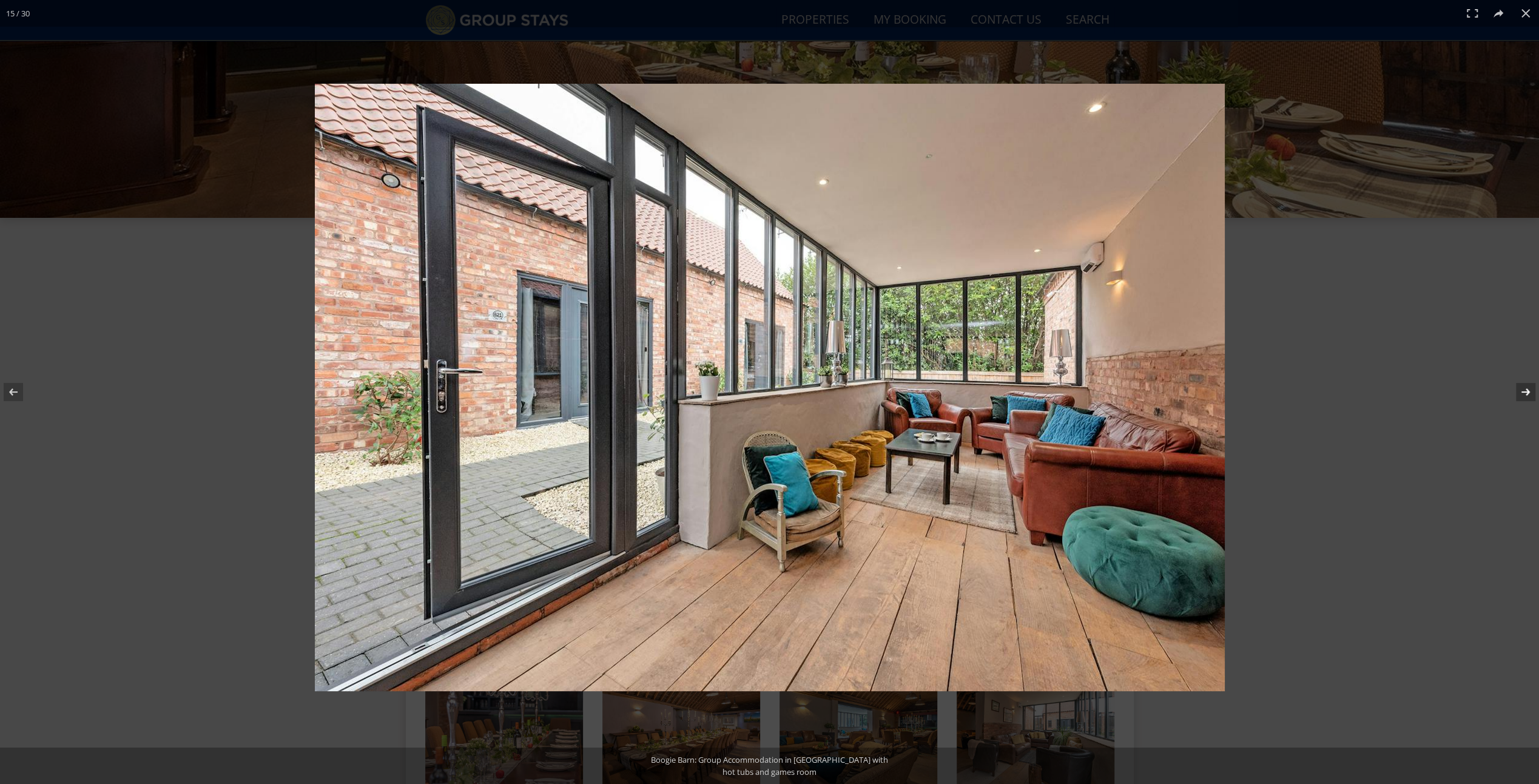
click at [1527, 394] on button at bounding box center [1518, 392] width 43 height 61
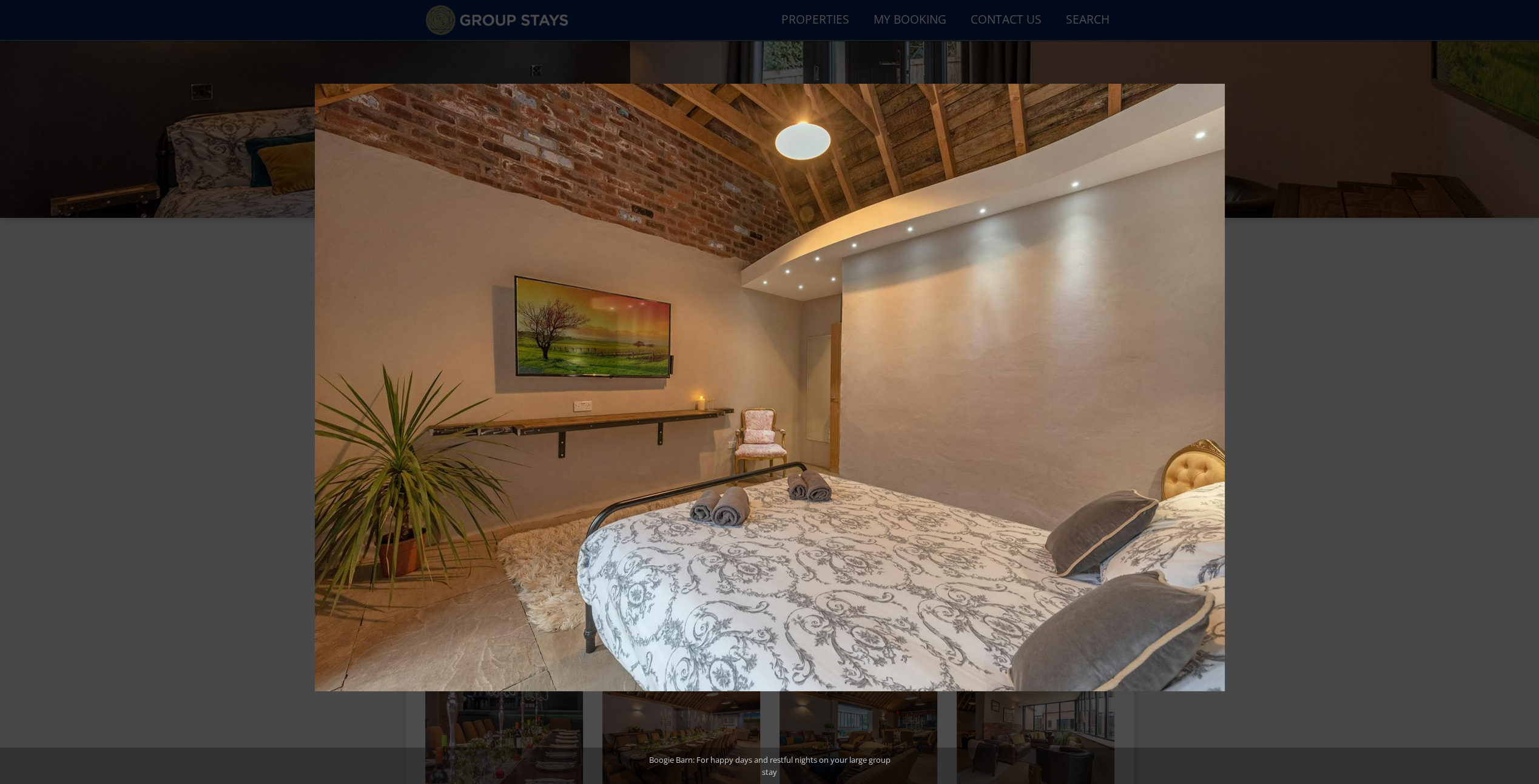
click at [1527, 394] on button at bounding box center [1518, 392] width 43 height 61
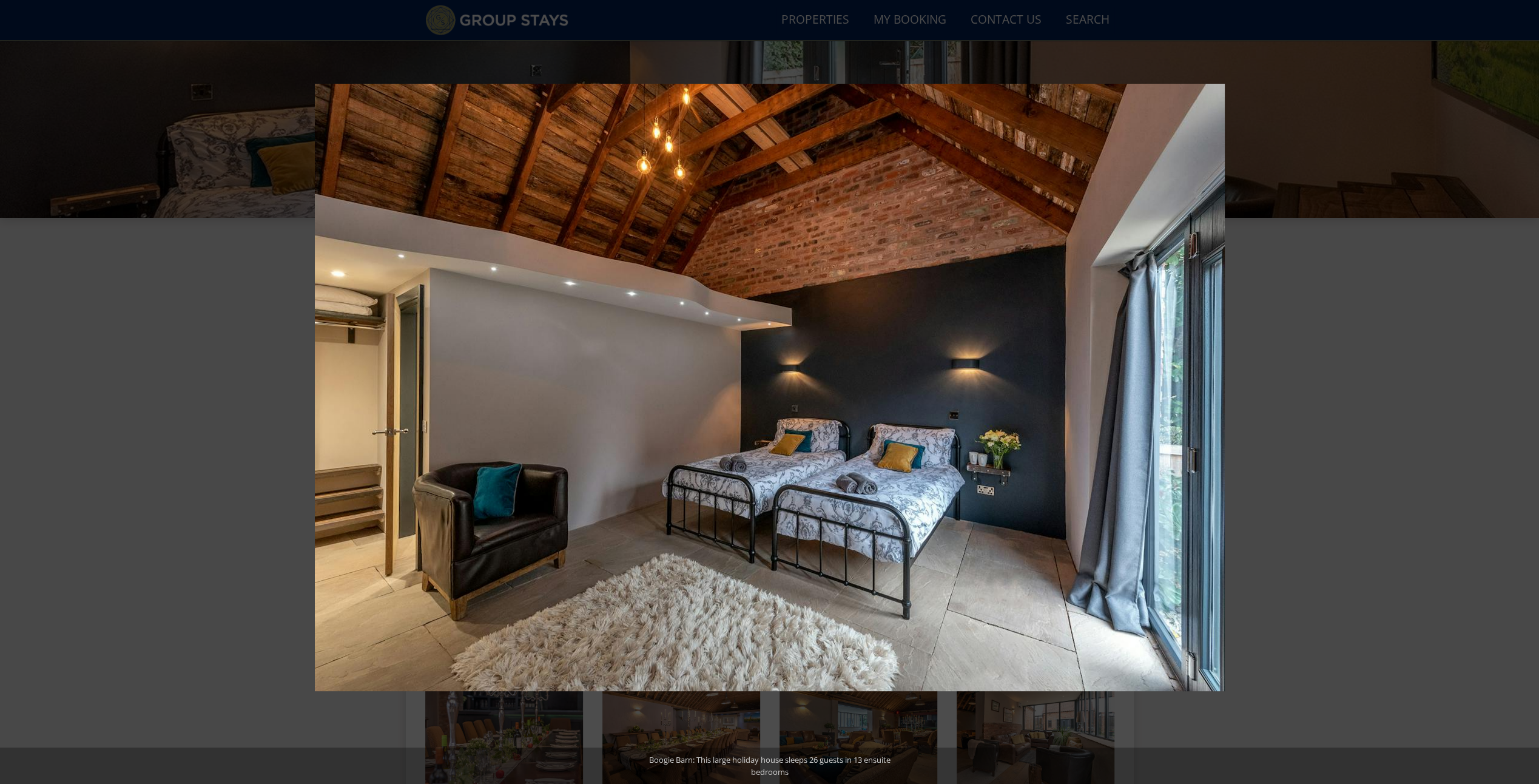
click at [1527, 394] on button at bounding box center [1518, 392] width 43 height 61
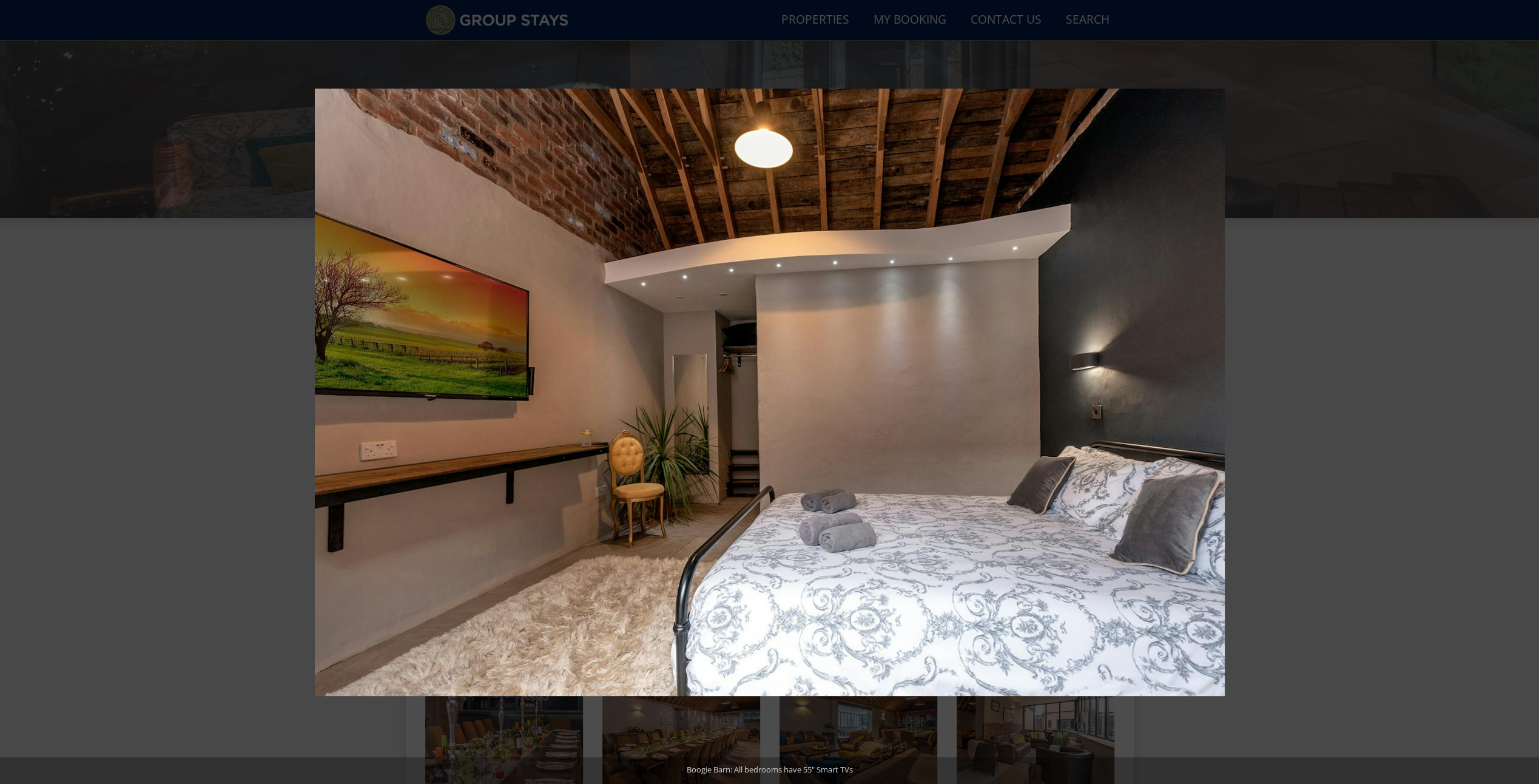
click at [1527, 394] on button at bounding box center [1518, 392] width 43 height 61
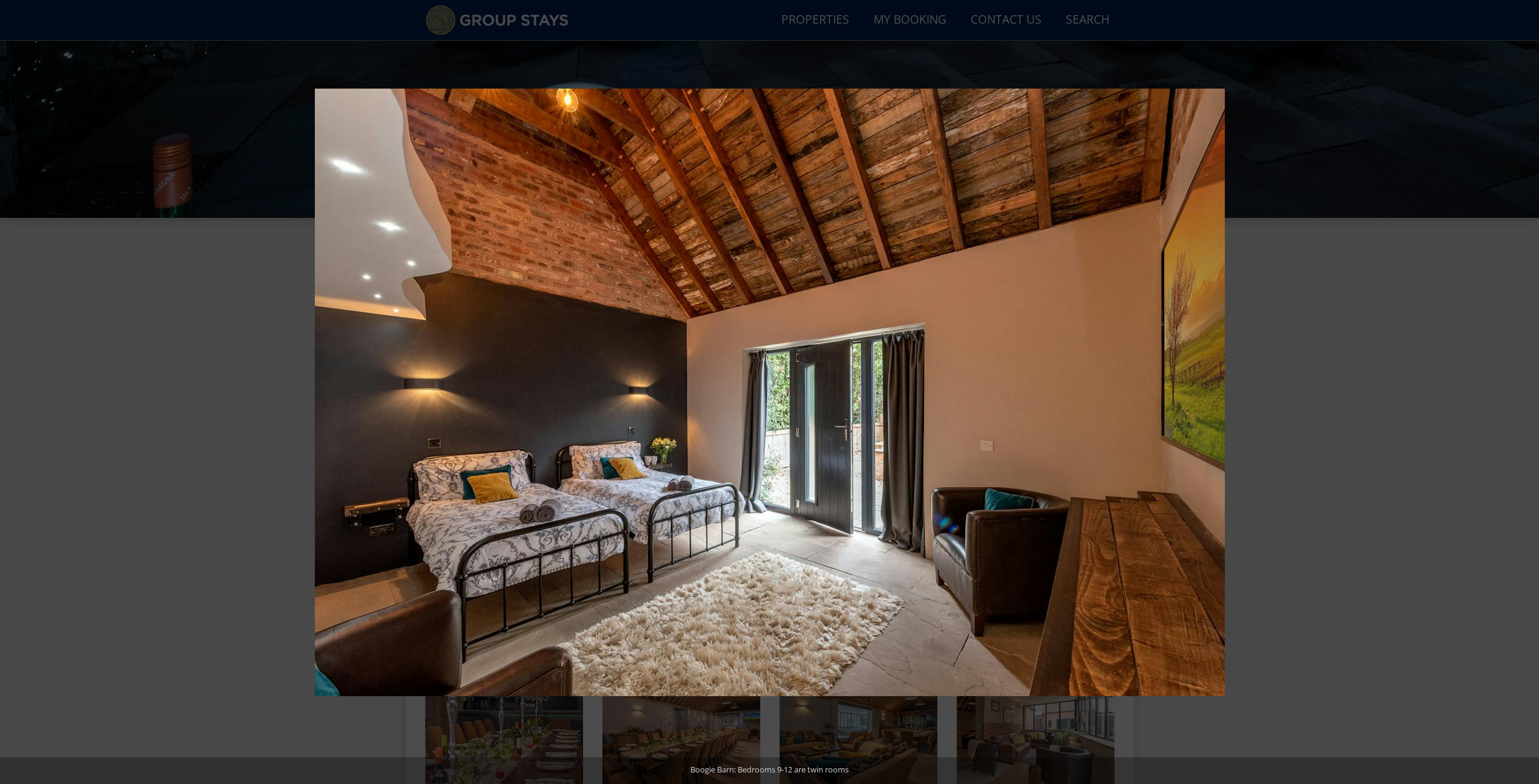
click at [1527, 394] on button at bounding box center [1518, 392] width 43 height 61
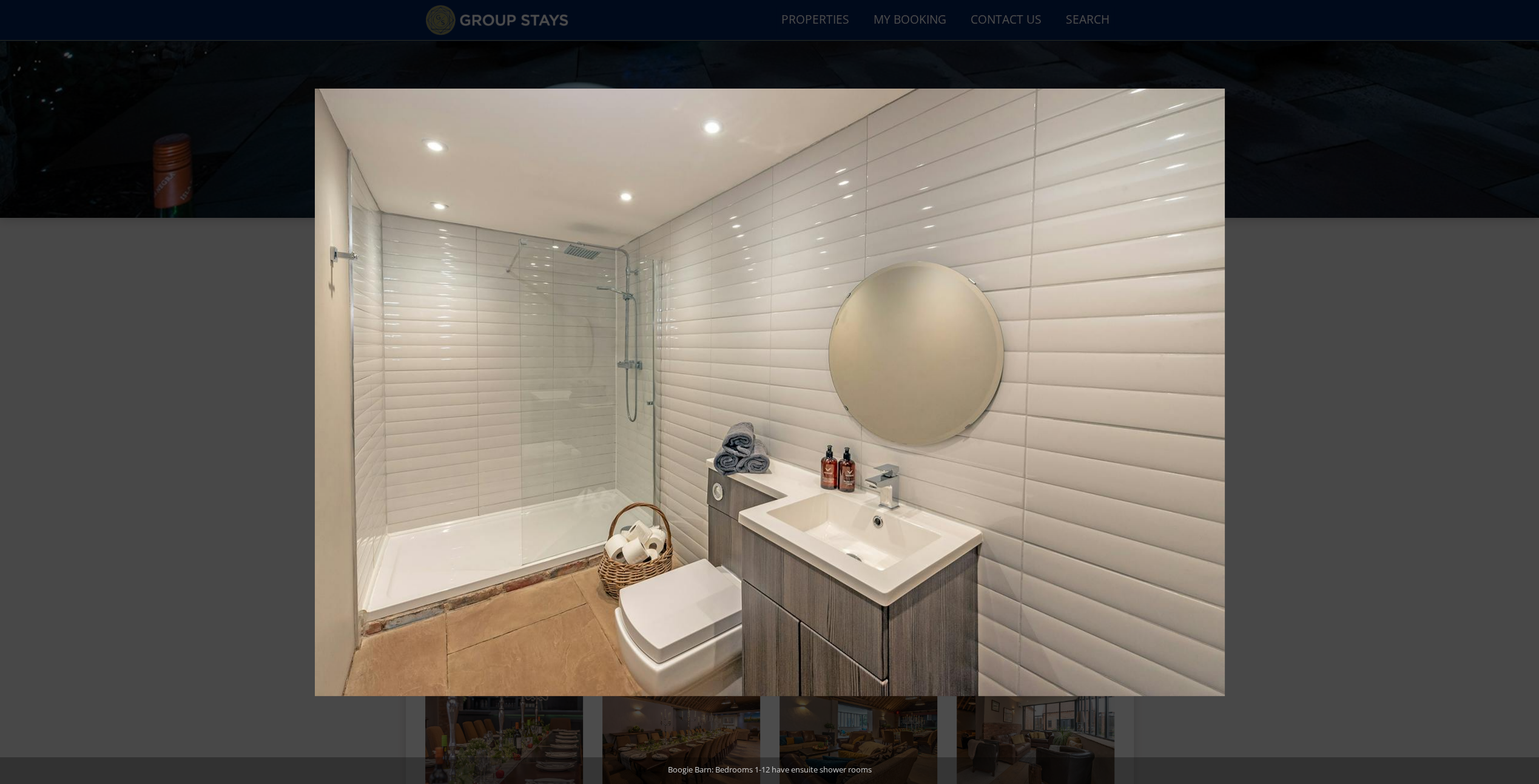
click at [1527, 394] on button at bounding box center [1518, 392] width 43 height 61
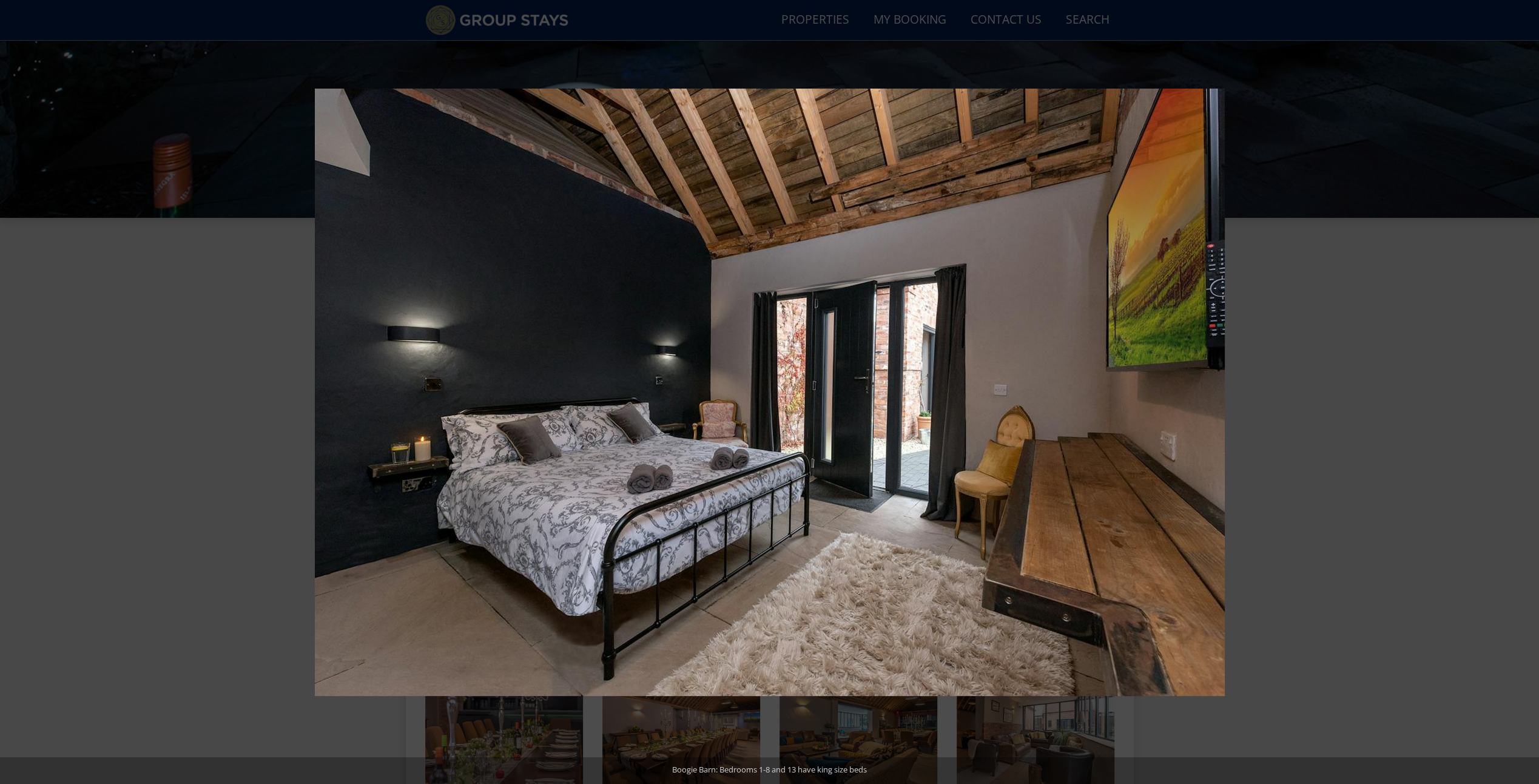
click at [1527, 394] on button at bounding box center [1518, 392] width 43 height 61
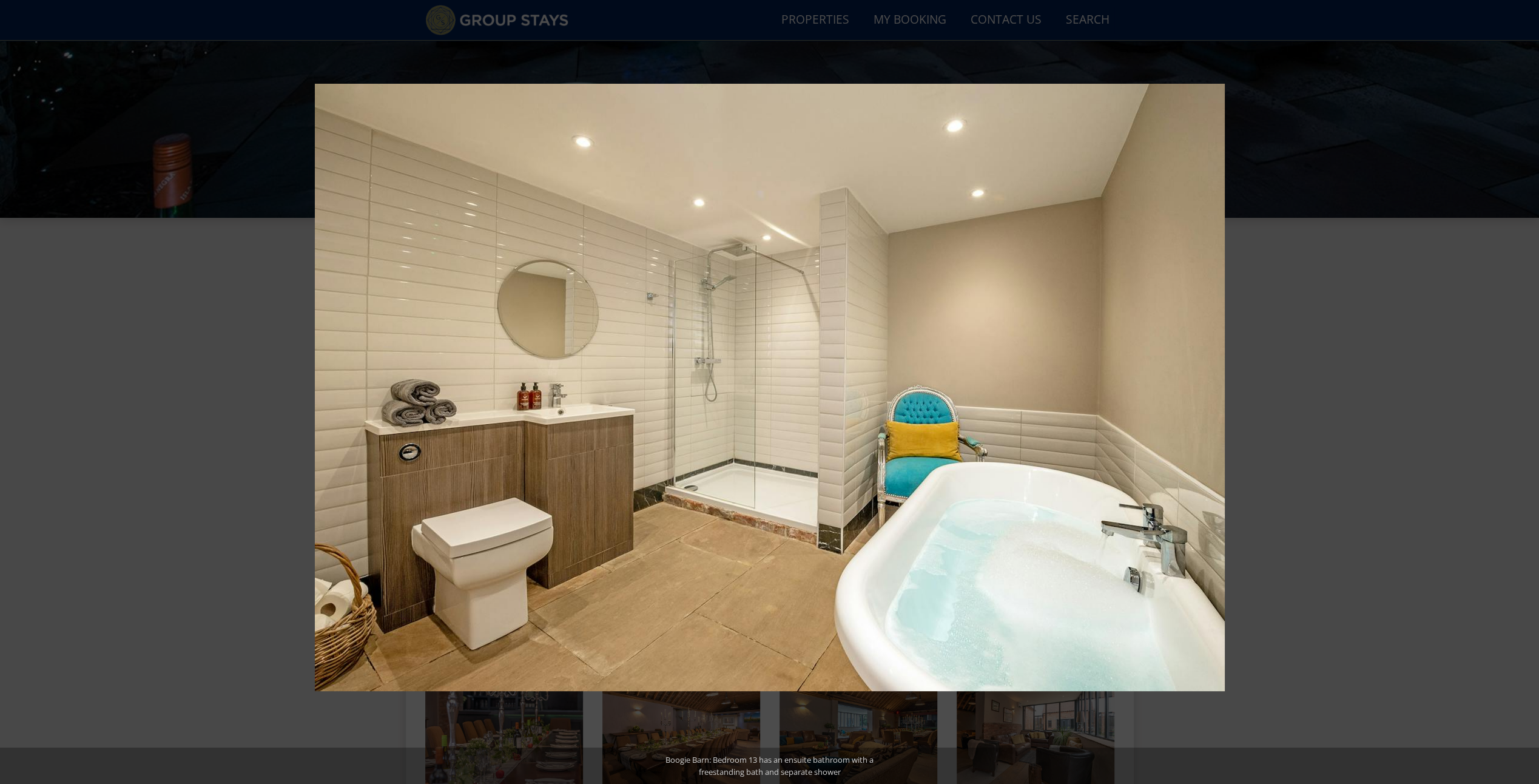
click at [1527, 394] on button at bounding box center [1518, 392] width 43 height 61
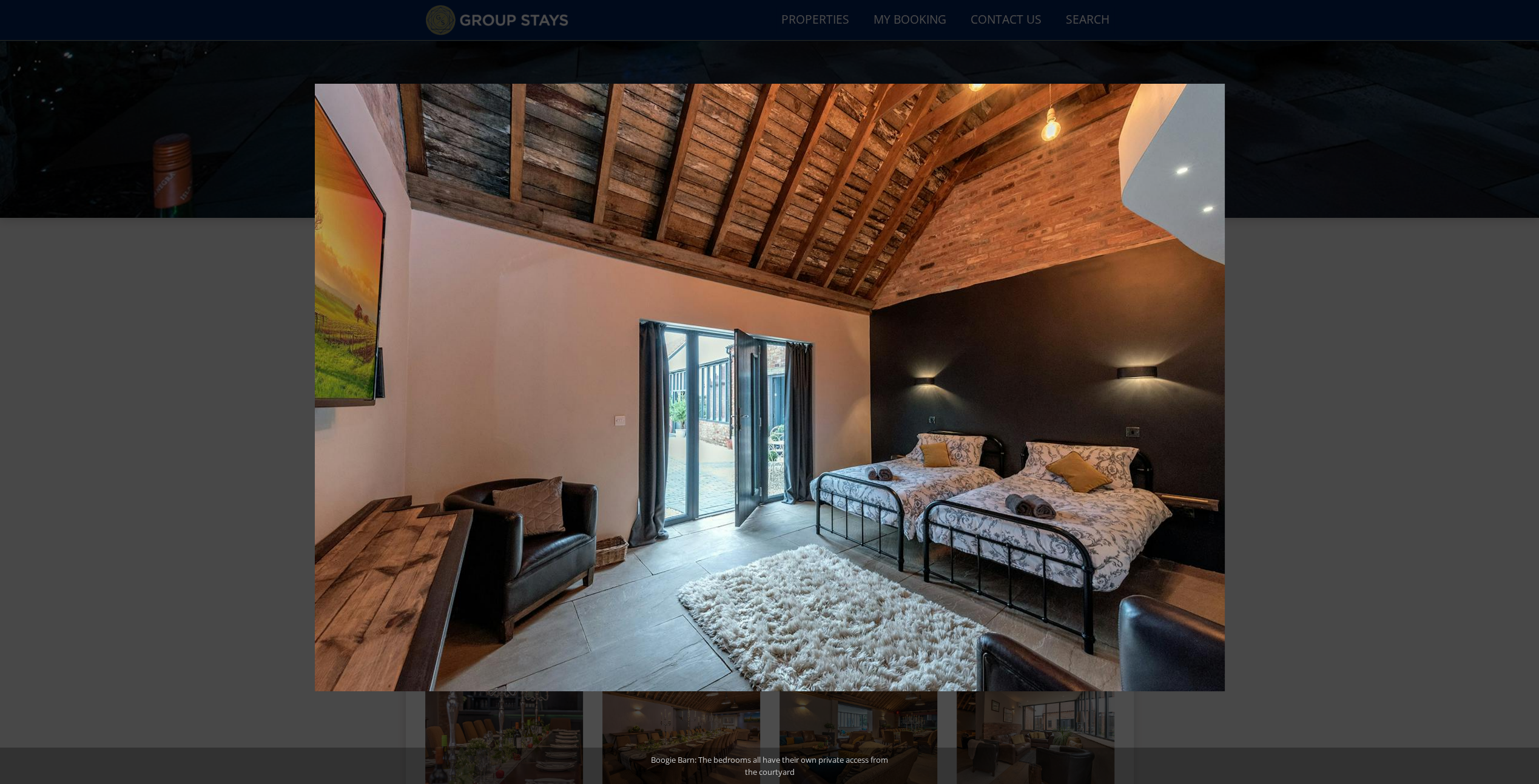
click at [1527, 394] on button at bounding box center [1518, 392] width 43 height 61
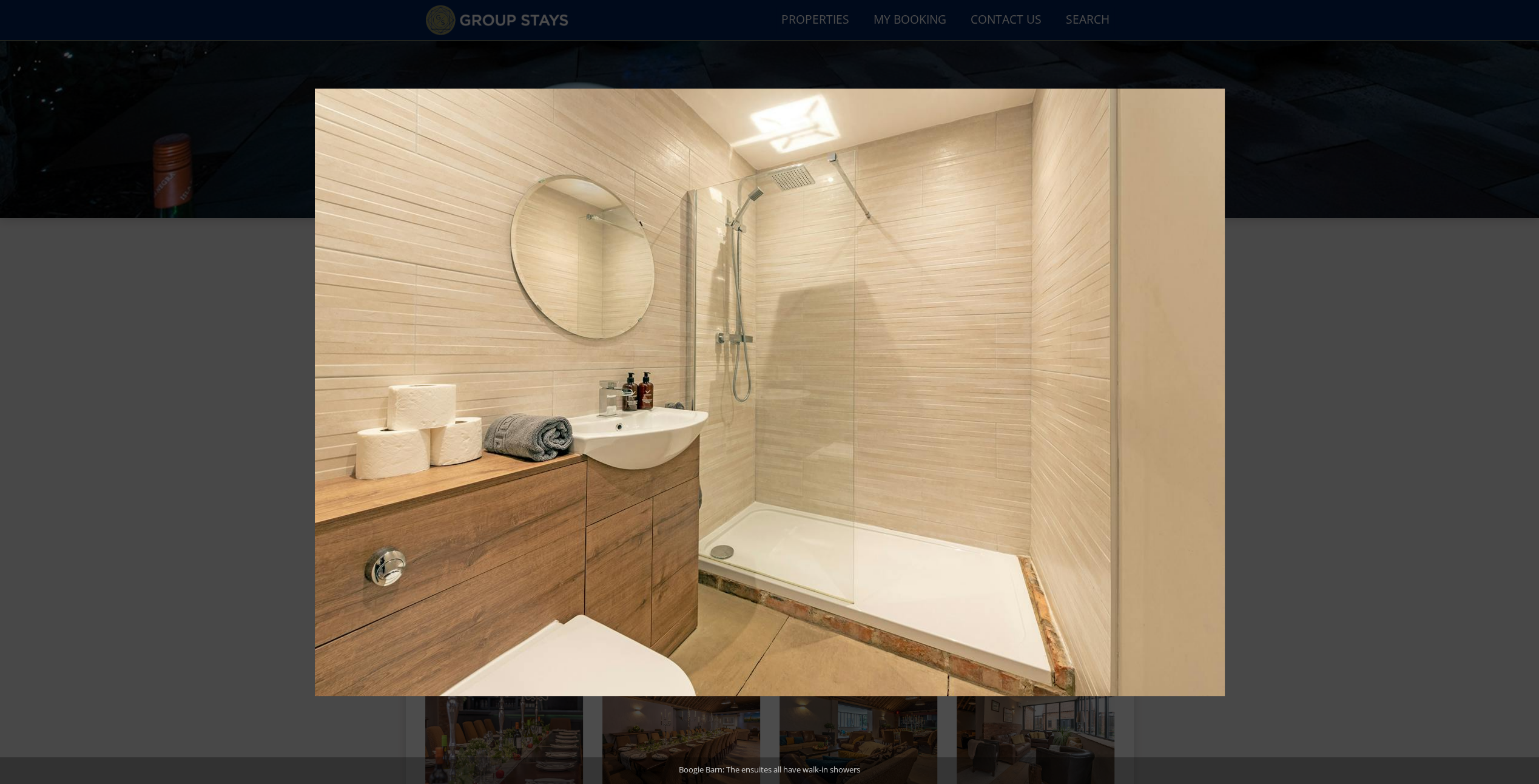
click at [1527, 394] on button at bounding box center [1518, 392] width 43 height 61
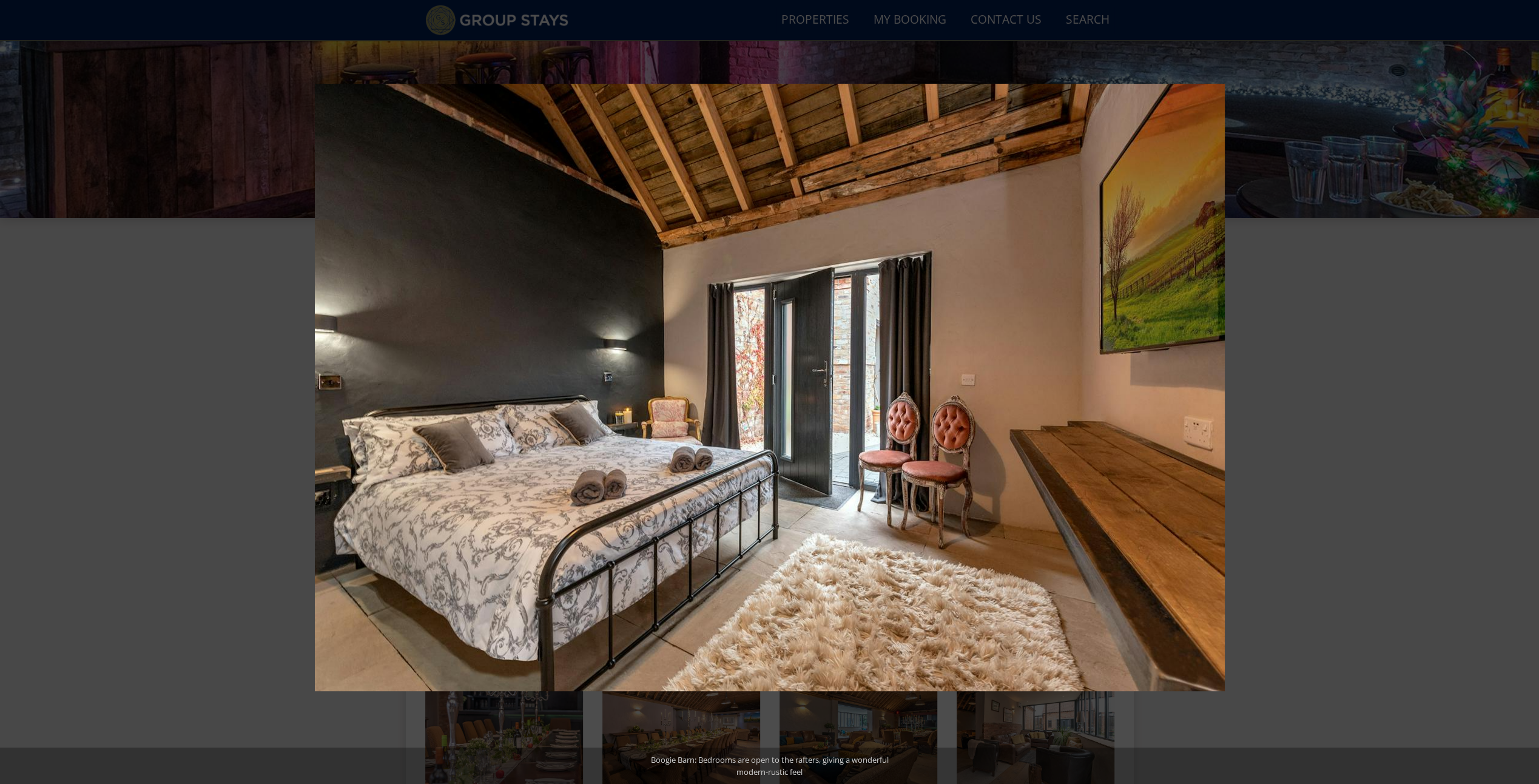
click at [1527, 394] on button at bounding box center [1518, 392] width 43 height 61
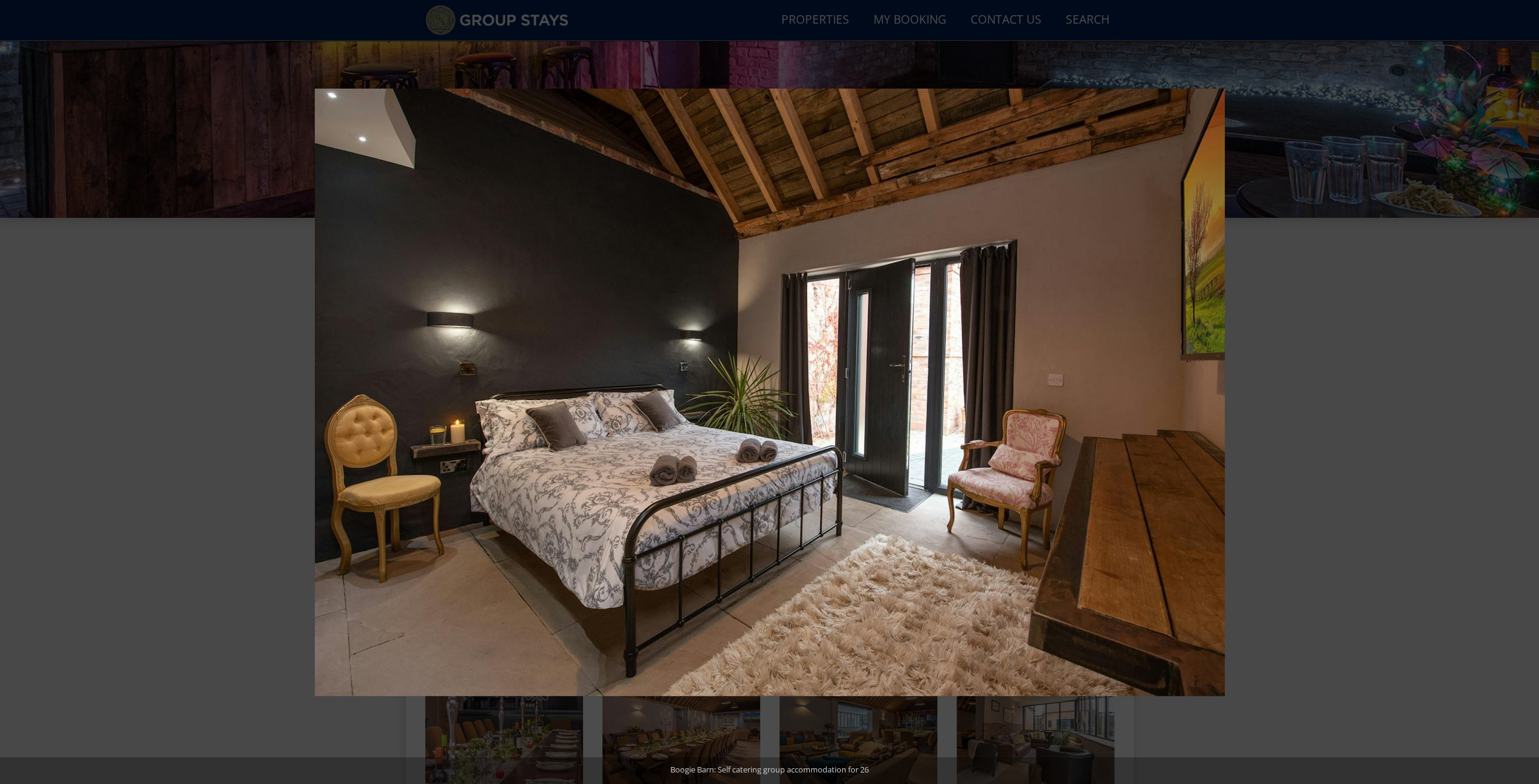
click at [1527, 394] on button at bounding box center [1518, 392] width 43 height 61
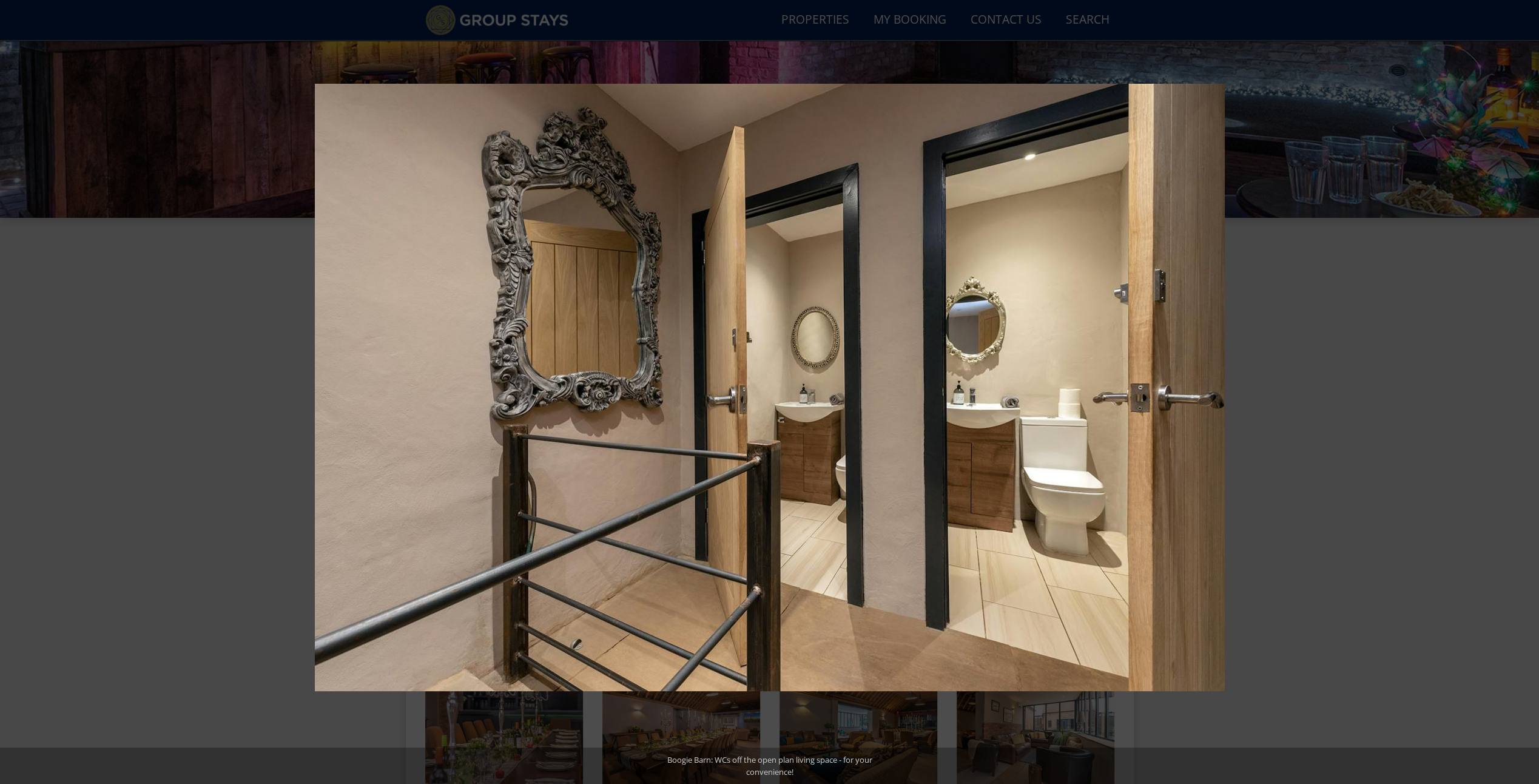
click at [1527, 394] on button at bounding box center [1518, 392] width 43 height 61
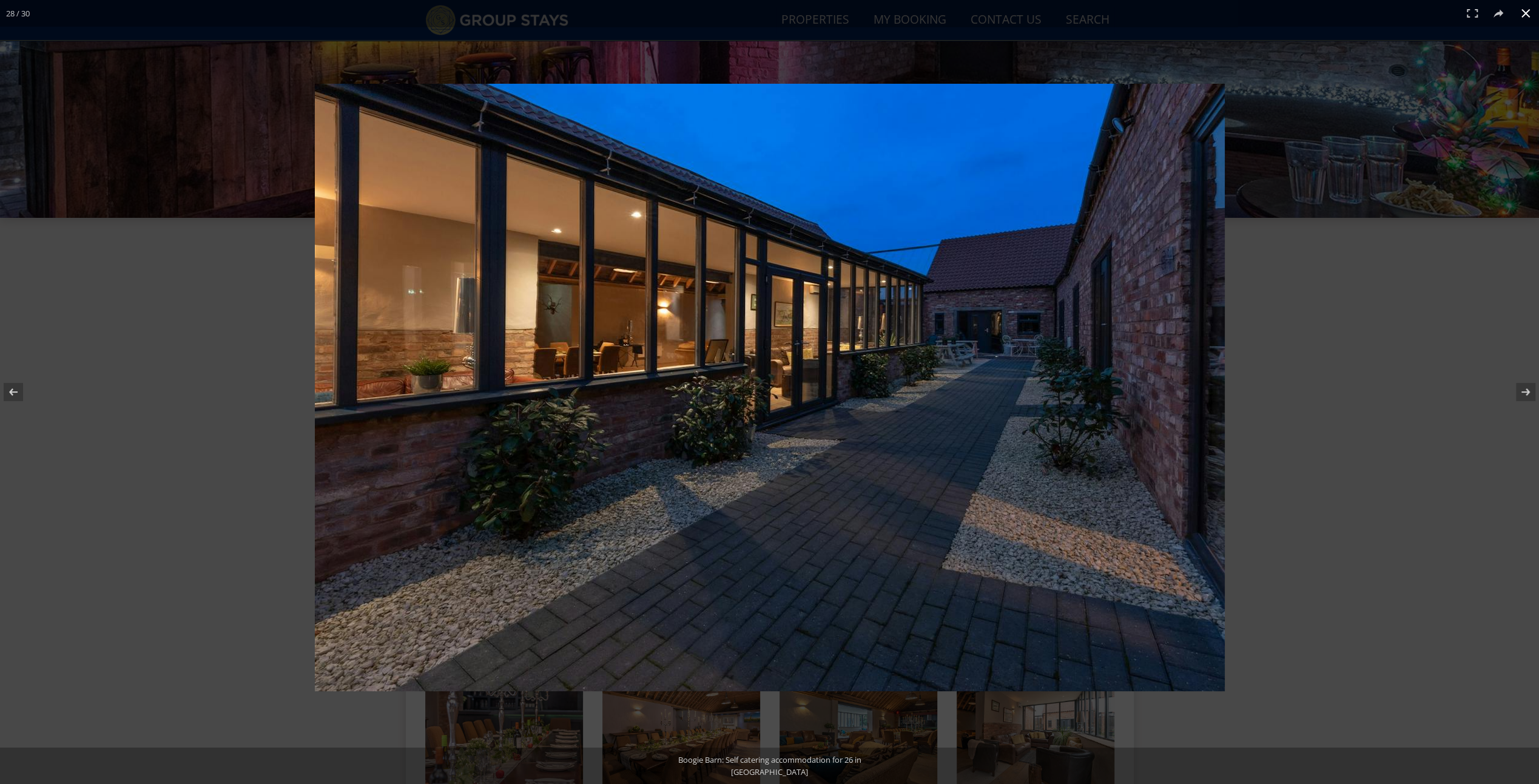
click at [1525, 17] on button at bounding box center [1525, 13] width 26 height 26
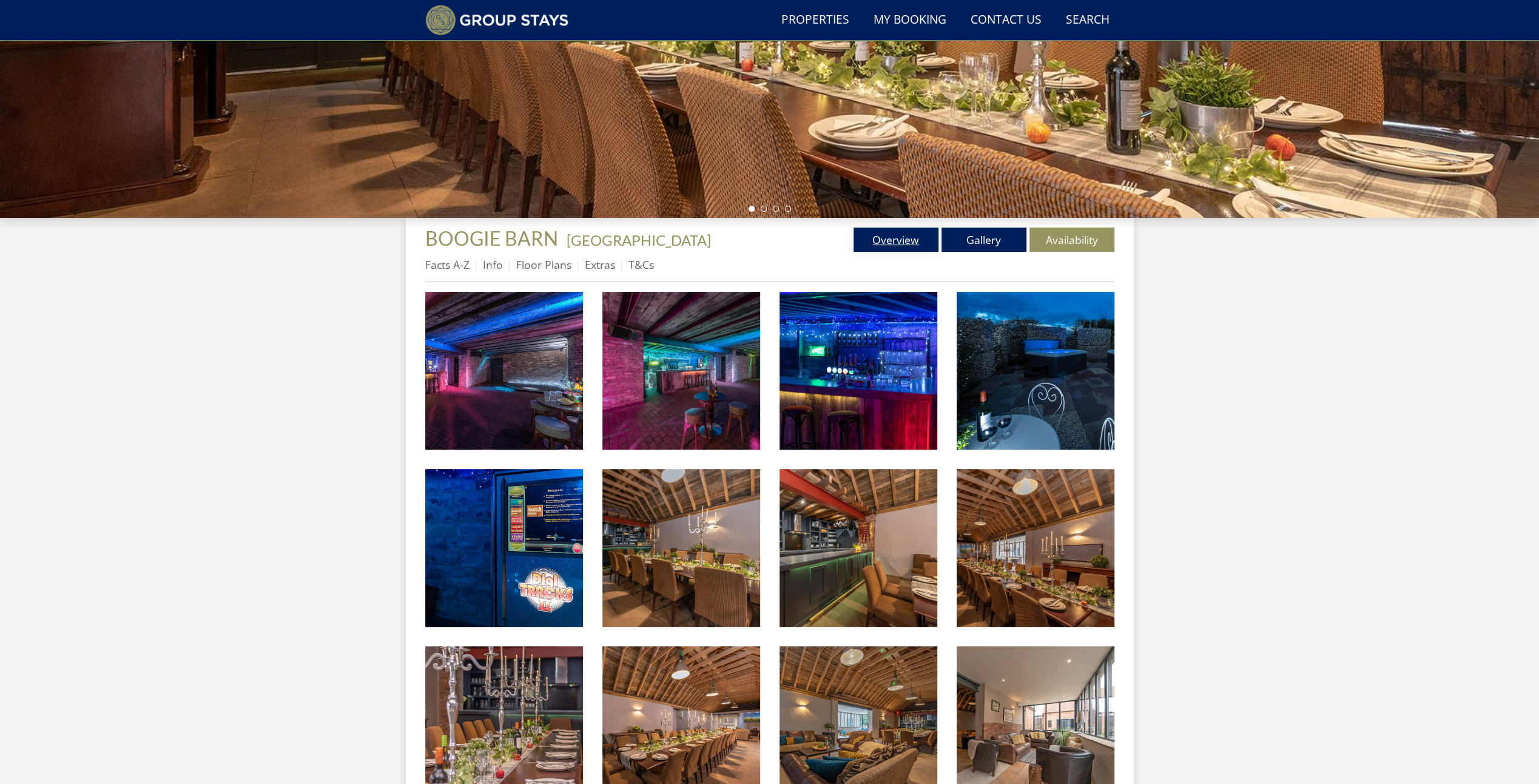
click at [896, 236] on link "Overview" at bounding box center [896, 240] width 85 height 25
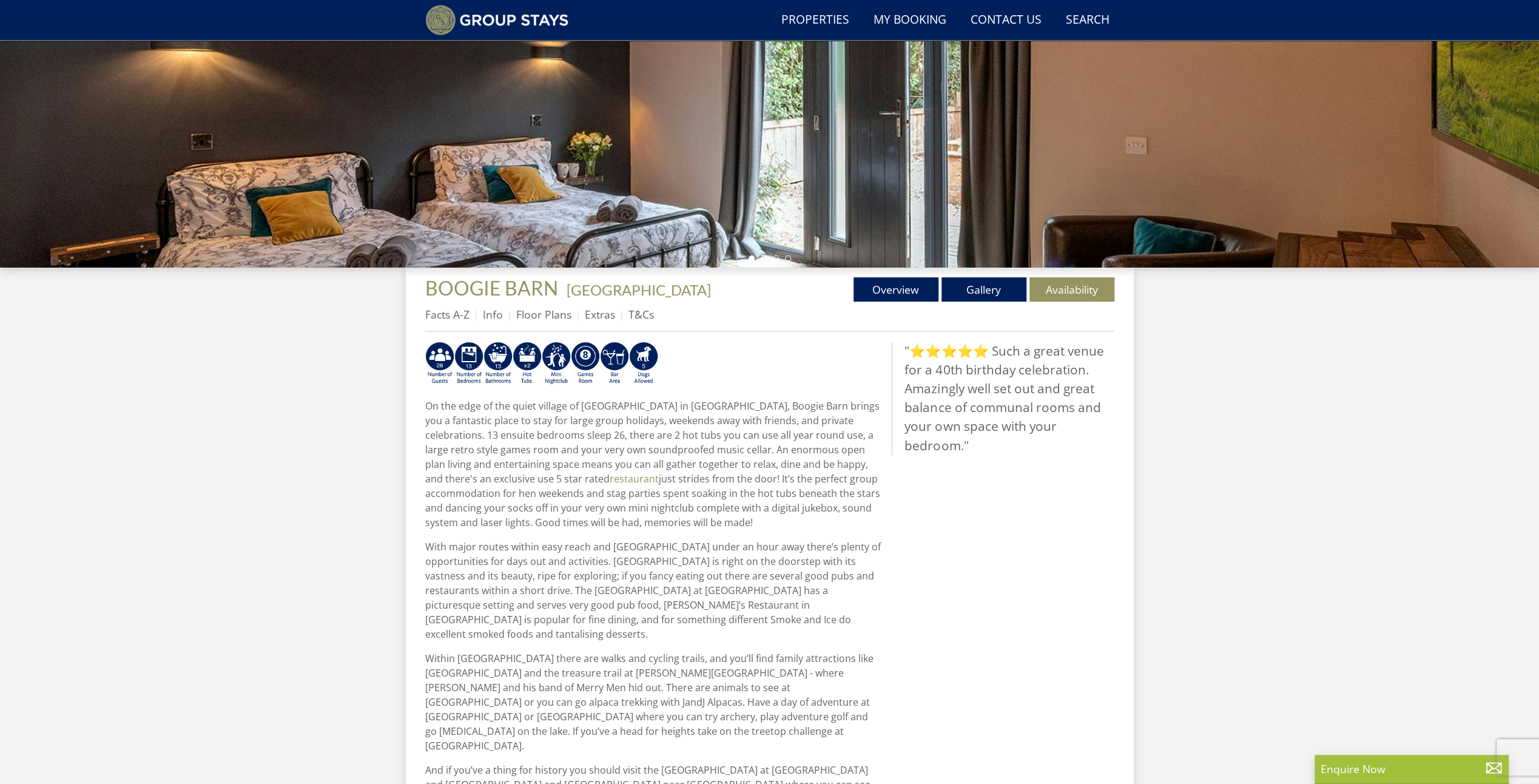
scroll to position [225, 0]
click at [1073, 290] on link "Availability" at bounding box center [1072, 289] width 85 height 25
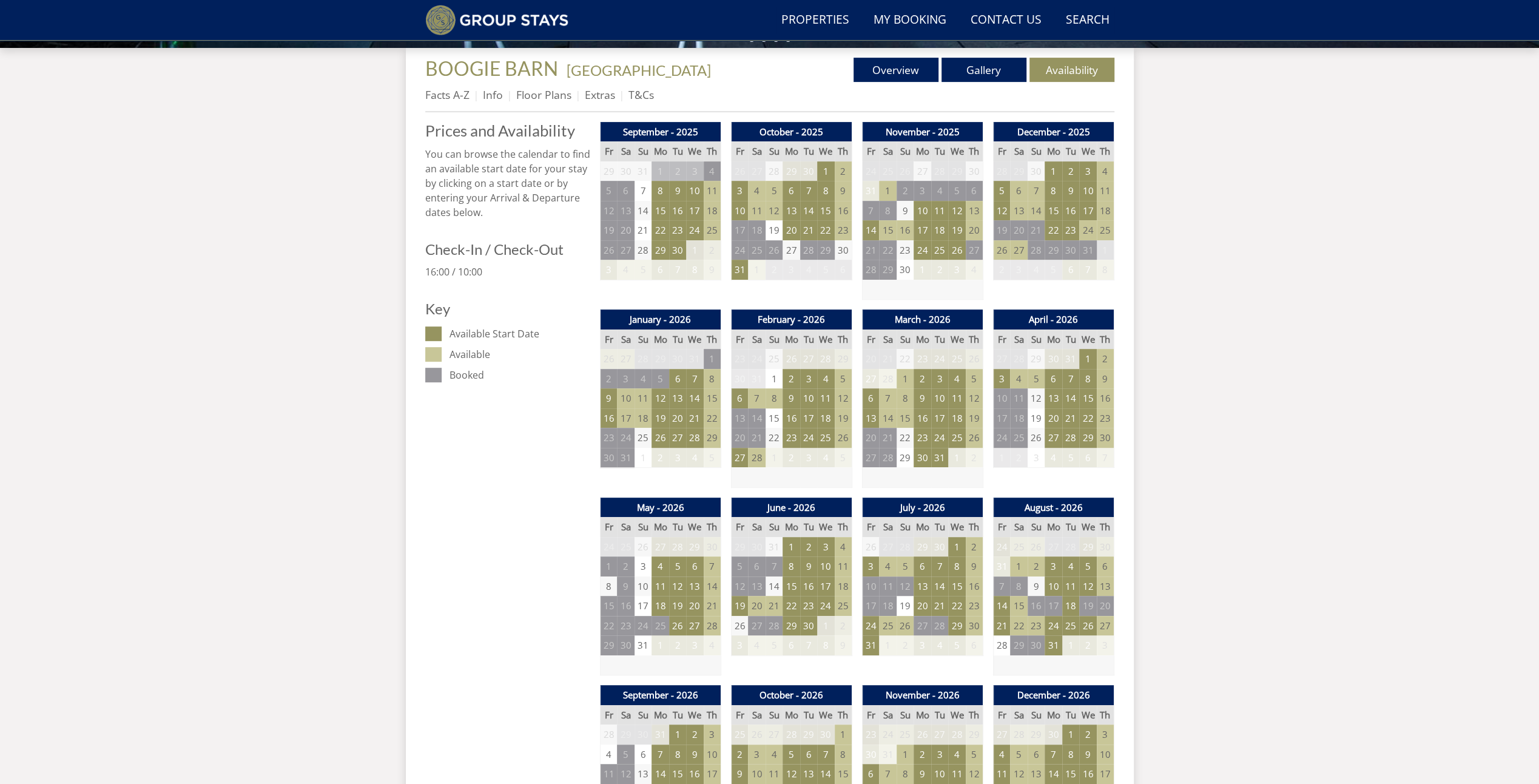
scroll to position [444, 0]
click at [1002, 377] on td "3" at bounding box center [1002, 378] width 17 height 20
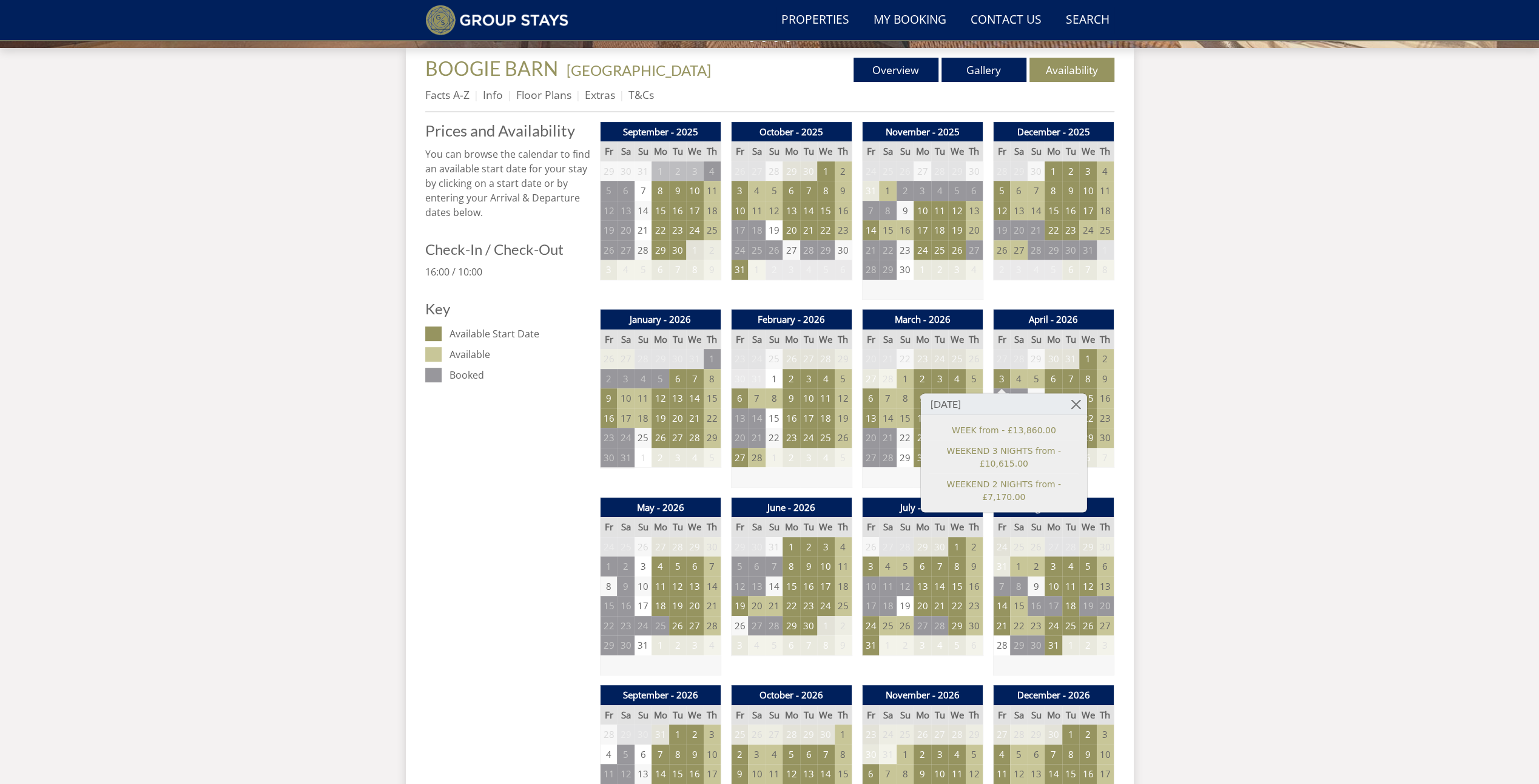
click at [1019, 377] on td "4" at bounding box center [1018, 378] width 17 height 20
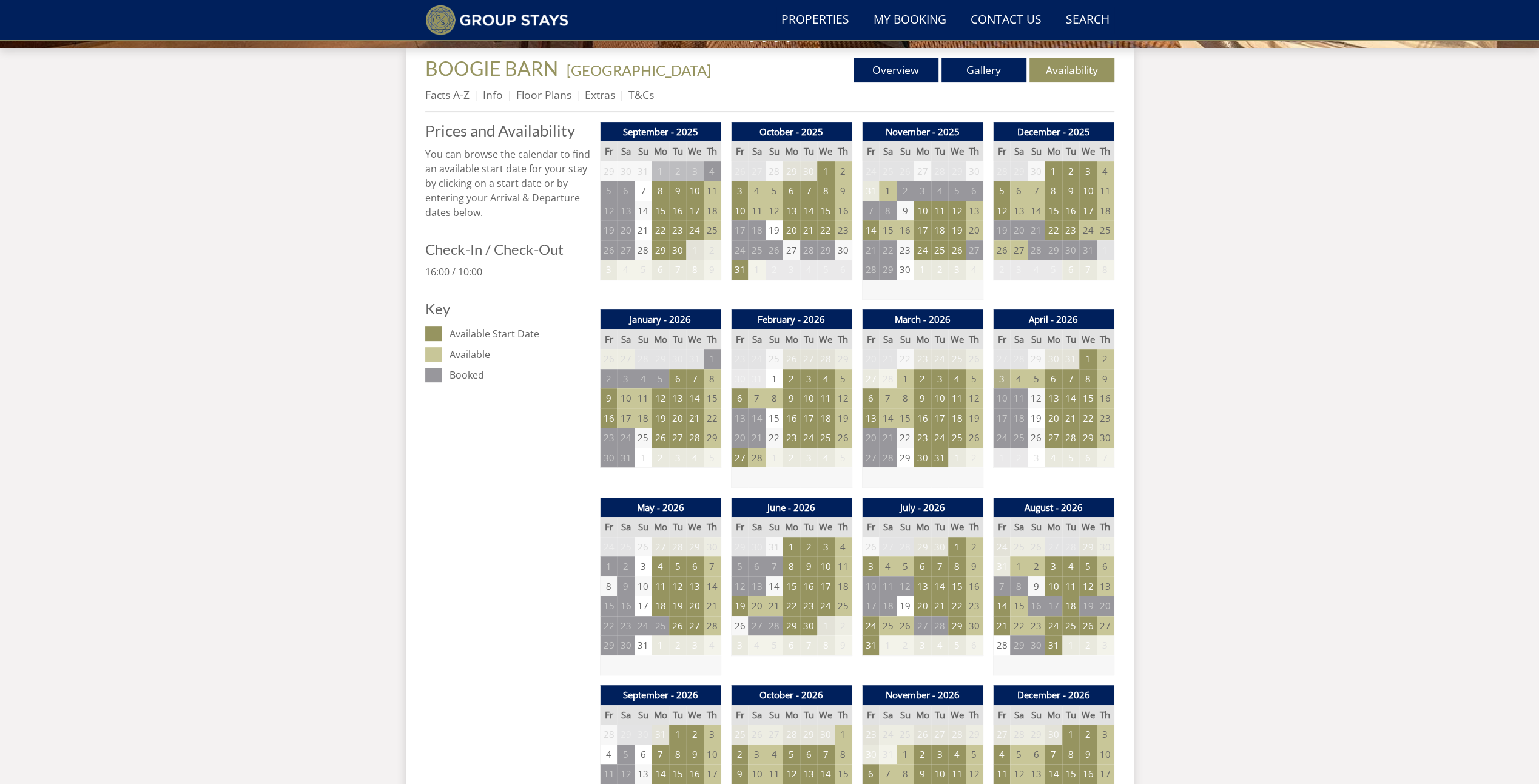
click at [1004, 375] on td "3" at bounding box center [1002, 378] width 17 height 20
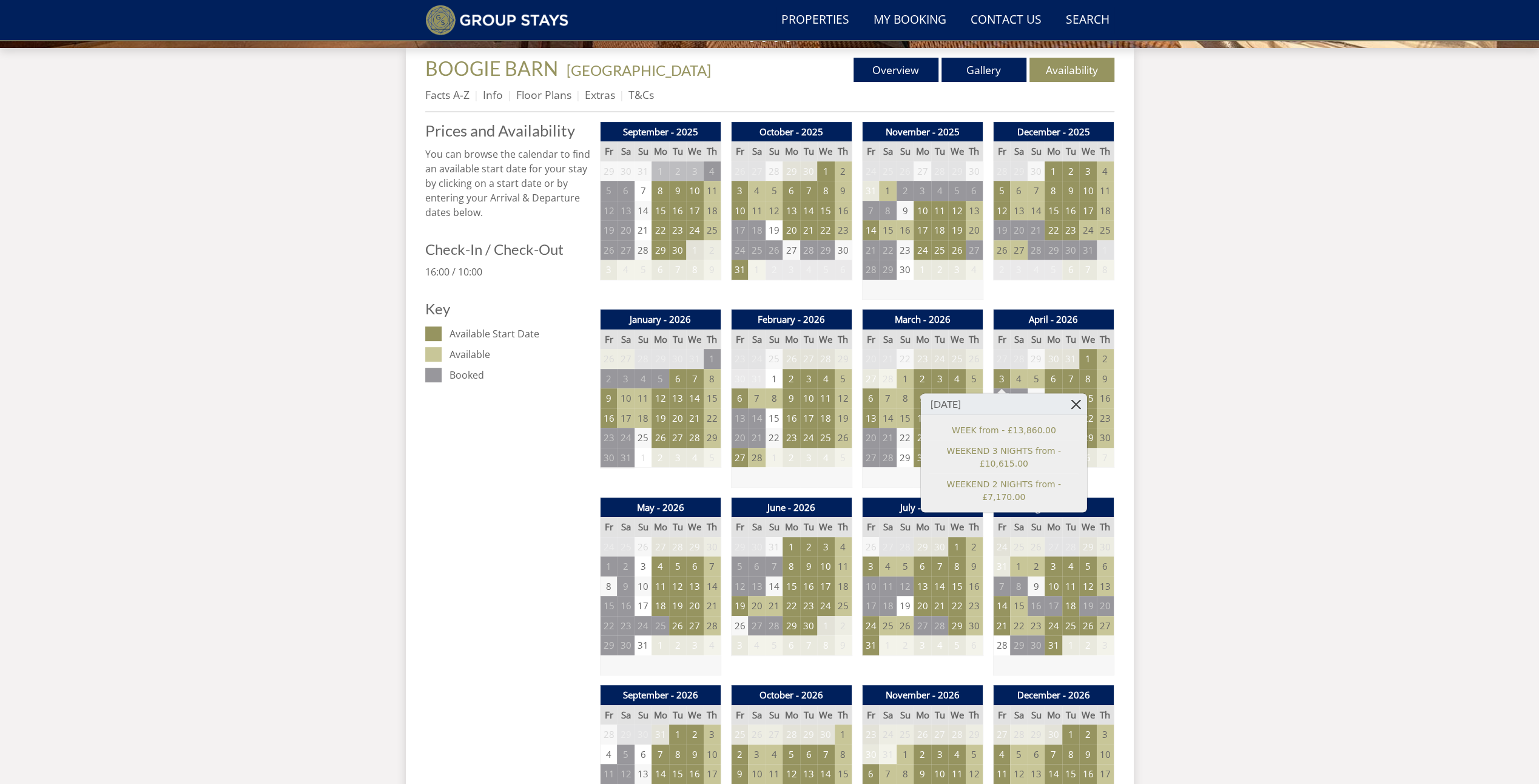
click at [1069, 404] on link at bounding box center [1076, 404] width 21 height 21
